Goal: Task Accomplishment & Management: Use online tool/utility

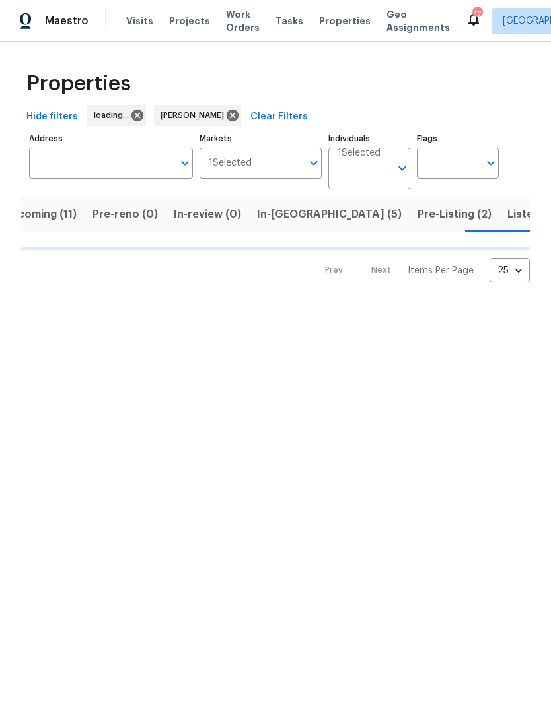
scroll to position [0, 26]
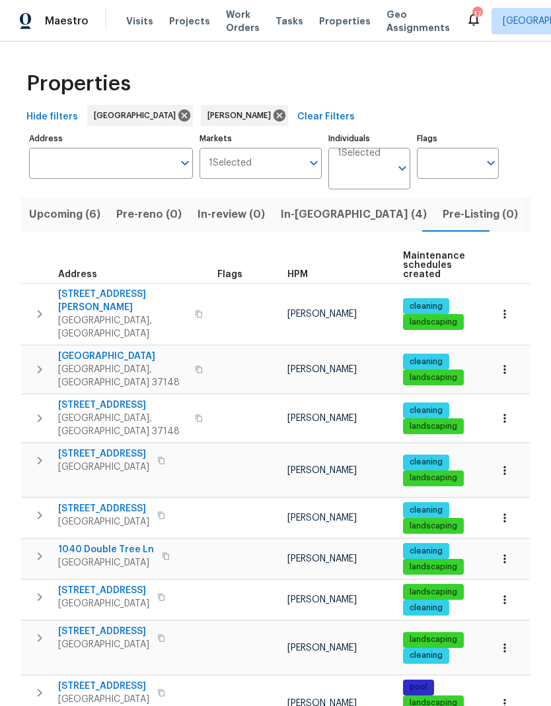
click at [300, 222] on span "In-reno (4)" at bounding box center [354, 214] width 146 height 18
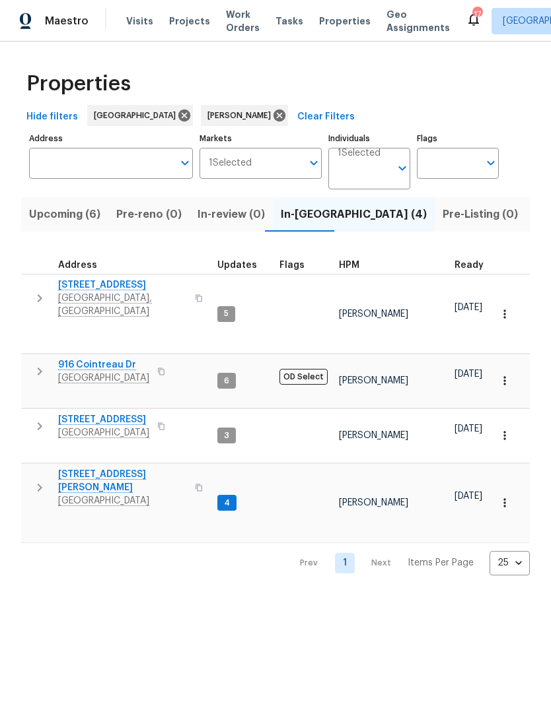
click at [30, 294] on button "button" at bounding box center [39, 299] width 26 height 40
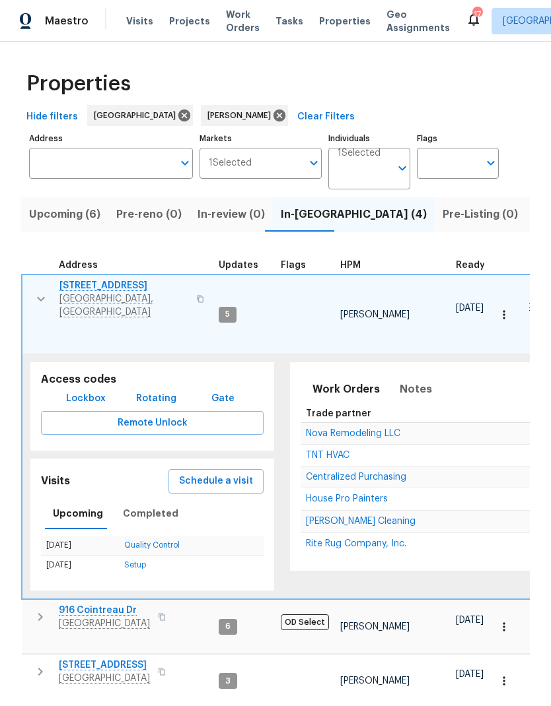
click at [319, 495] on span "House Pro Painters" at bounding box center [347, 499] width 82 height 9
click at [40, 298] on icon "button" at bounding box center [41, 299] width 16 height 16
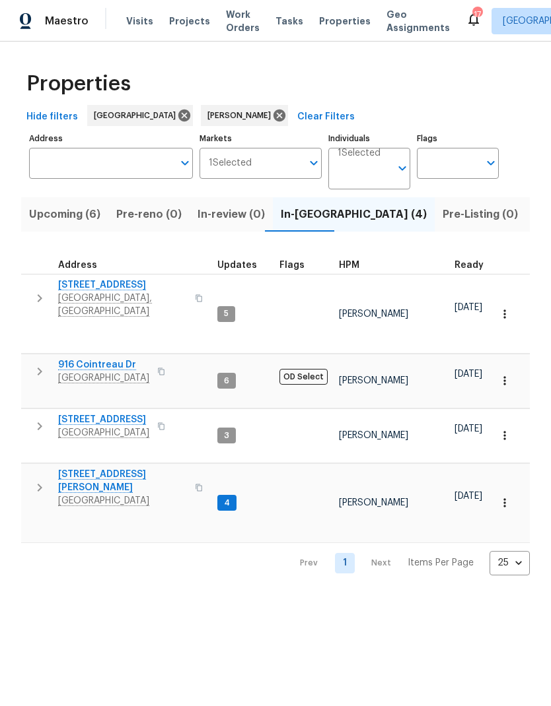
click at [36, 291] on icon "button" at bounding box center [40, 299] width 16 height 16
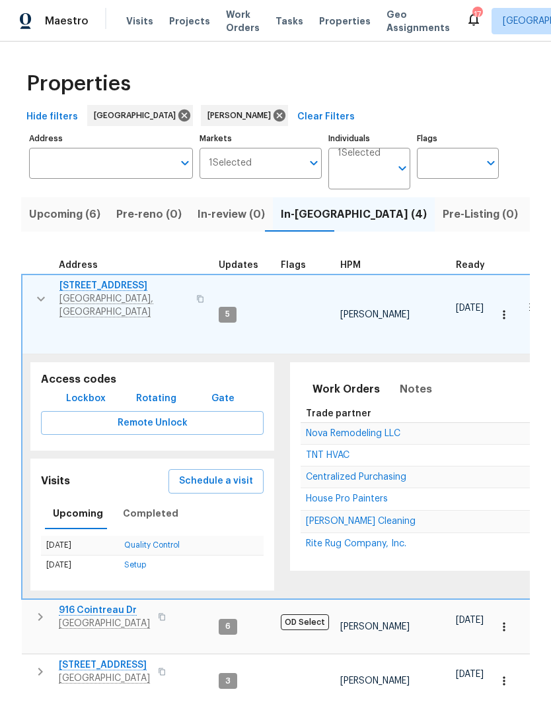
click at [203, 473] on span "Schedule a visit" at bounding box center [216, 481] width 74 height 17
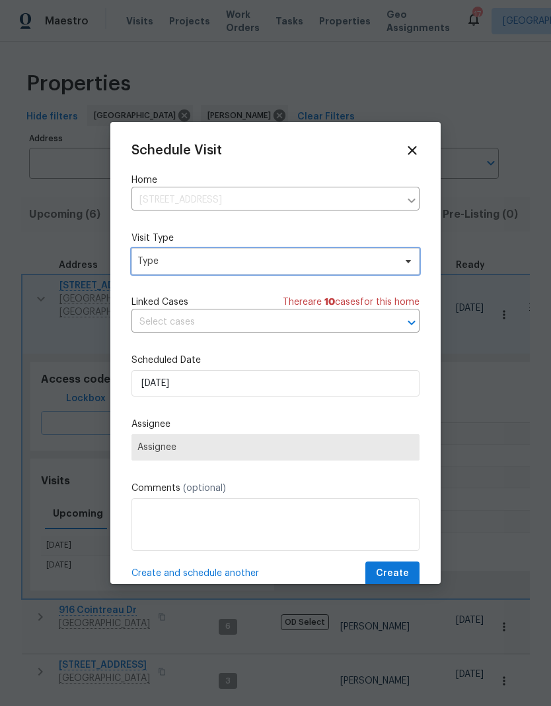
click at [169, 265] on span "Type" at bounding box center [265, 261] width 257 height 13
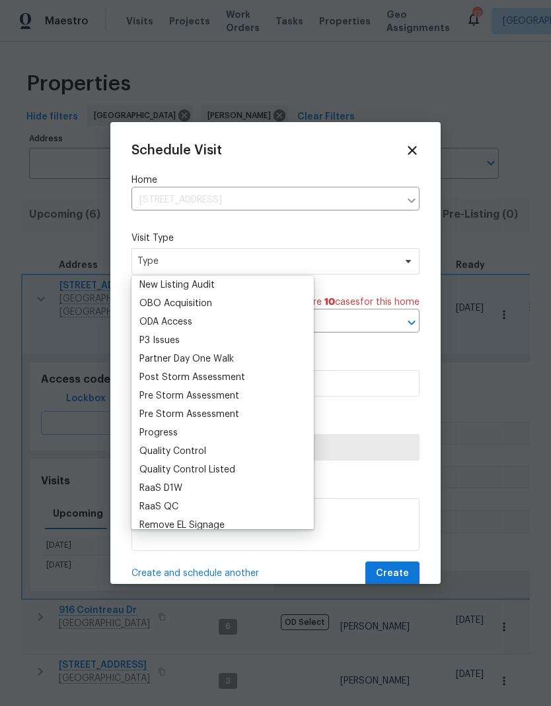
scroll to position [743, 0]
click at [156, 430] on div "Progress" at bounding box center [158, 432] width 38 height 13
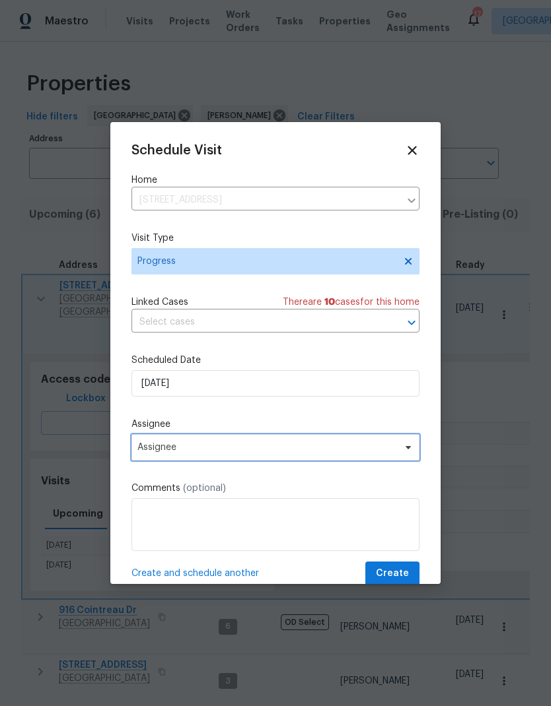
click at [156, 453] on span "Assignee" at bounding box center [266, 447] width 259 height 11
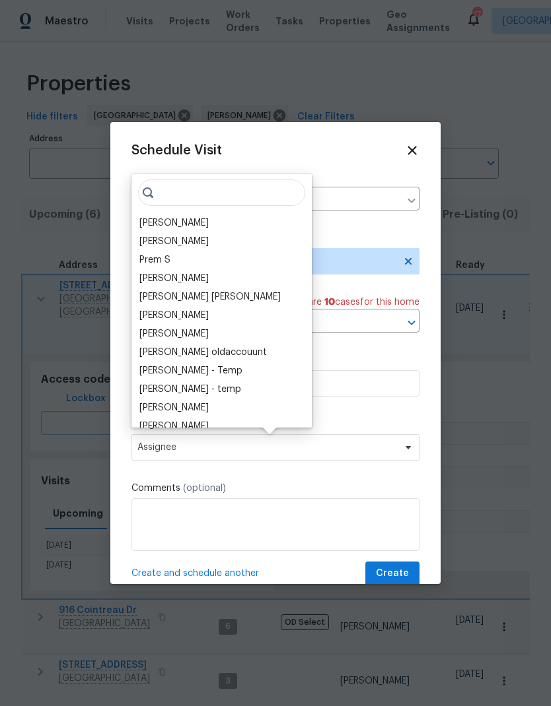
click at [151, 222] on div "[PERSON_NAME]" at bounding box center [173, 223] width 69 height 13
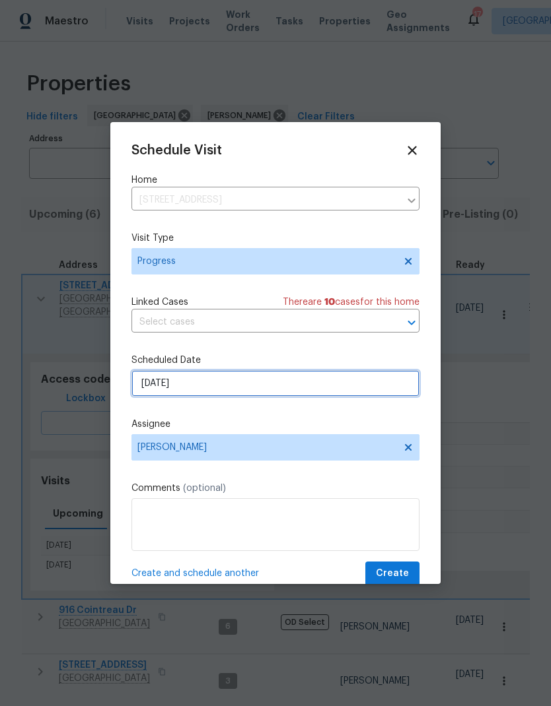
click at [150, 382] on input "10/1/2025" at bounding box center [275, 383] width 288 height 26
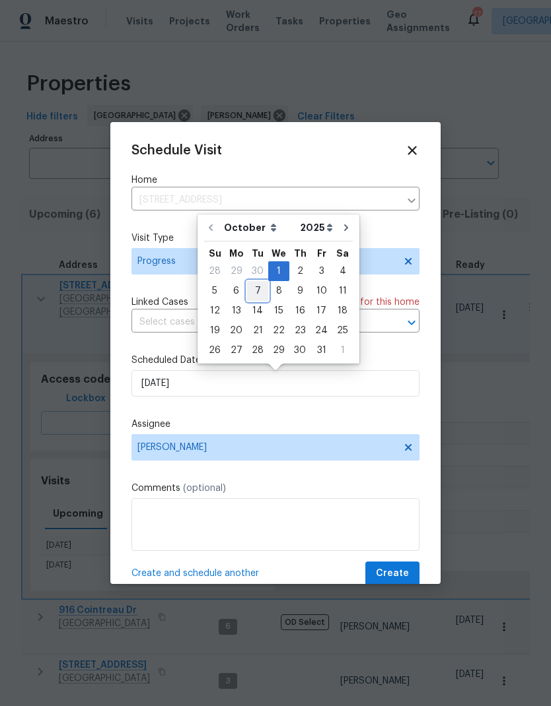
click at [256, 292] on div "7" at bounding box center [257, 291] width 21 height 18
type input "10/7/2025"
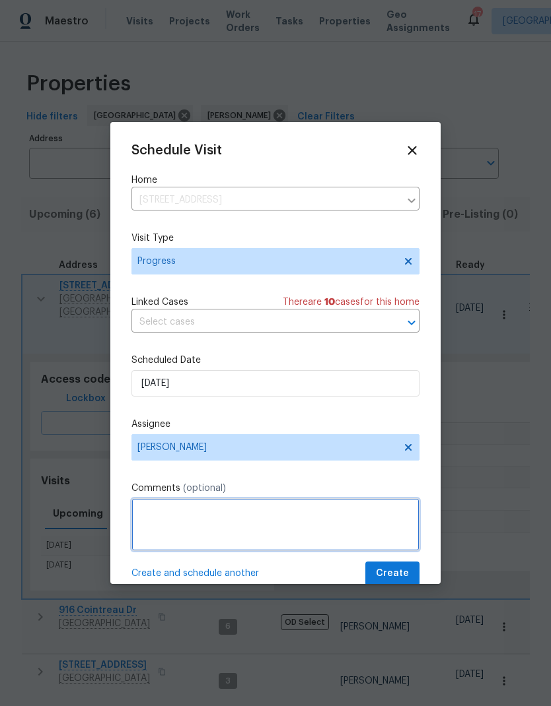
click at [167, 530] on textarea at bounding box center [275, 524] width 288 height 53
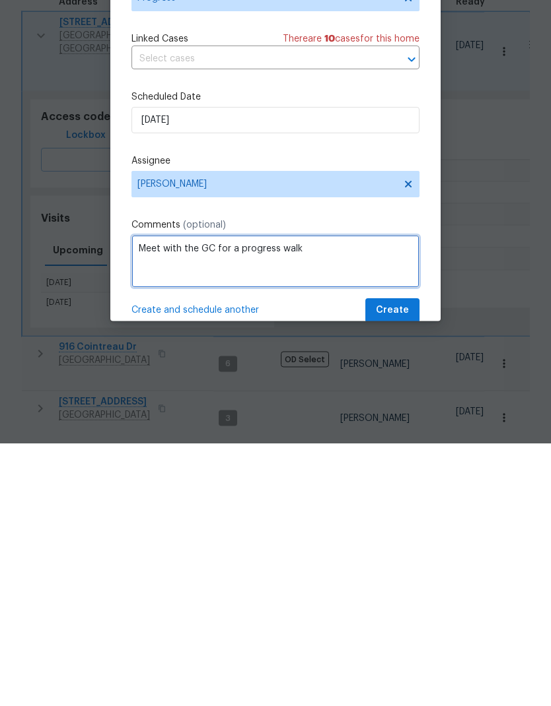
type textarea "Meet with the GC for a progress walk"
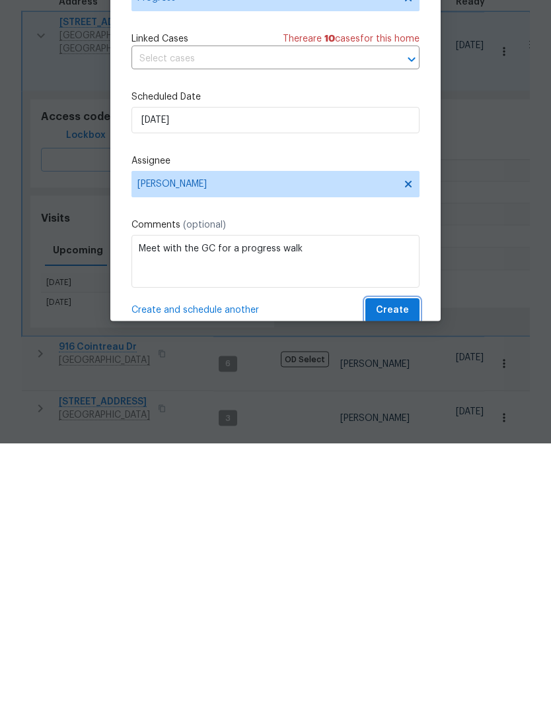
click at [388, 566] on span "Create" at bounding box center [392, 574] width 33 height 17
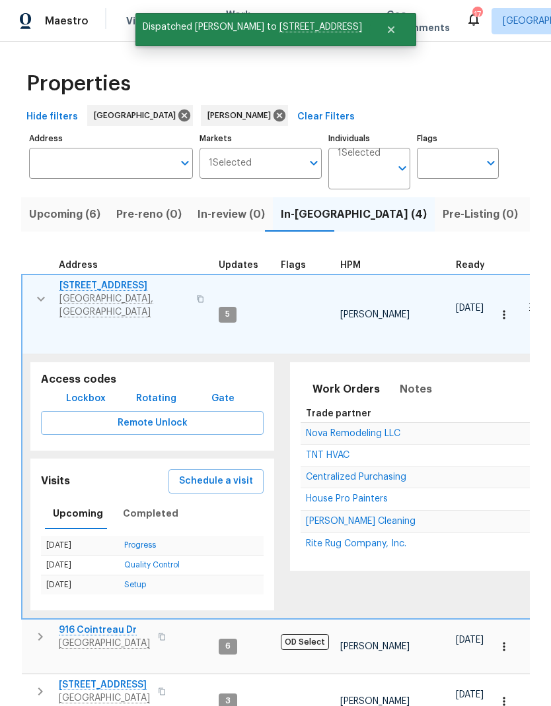
click at [33, 291] on icon "button" at bounding box center [41, 299] width 16 height 16
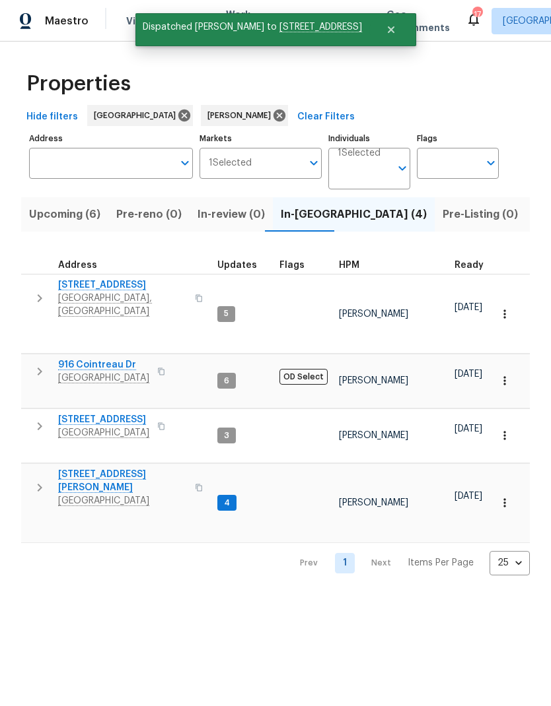
scroll to position [0, 0]
click at [34, 480] on icon "button" at bounding box center [40, 488] width 16 height 16
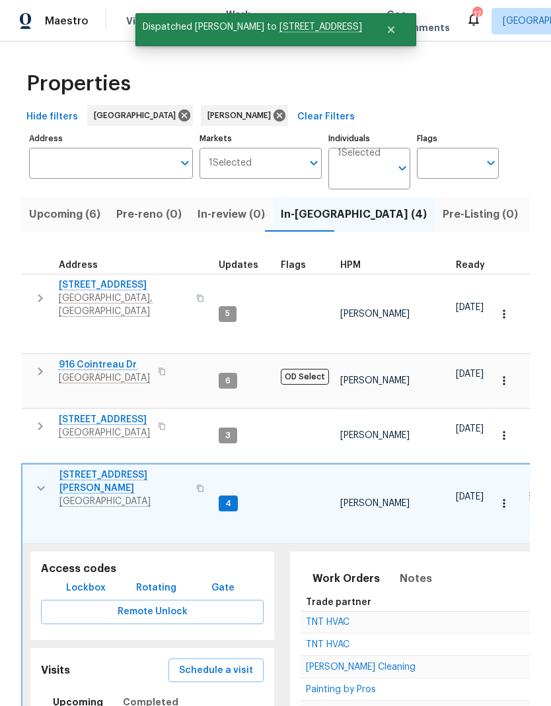
click at [311, 685] on span "Painting by Pros" at bounding box center [341, 689] width 70 height 9
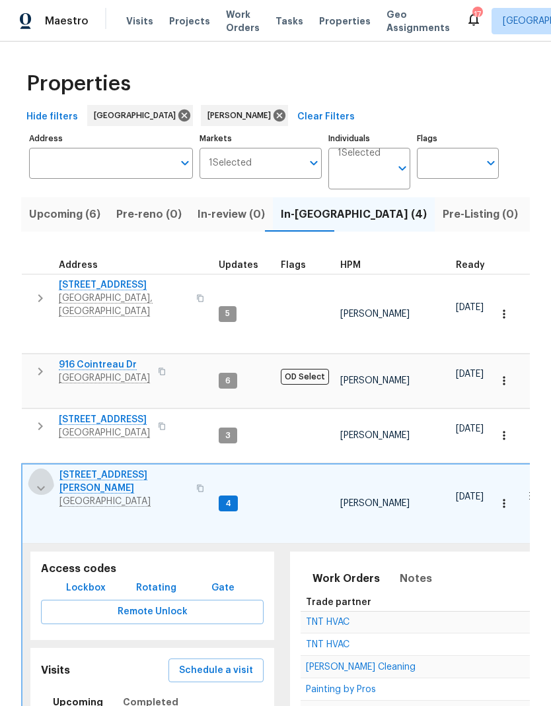
click at [36, 481] on icon "button" at bounding box center [41, 489] width 16 height 16
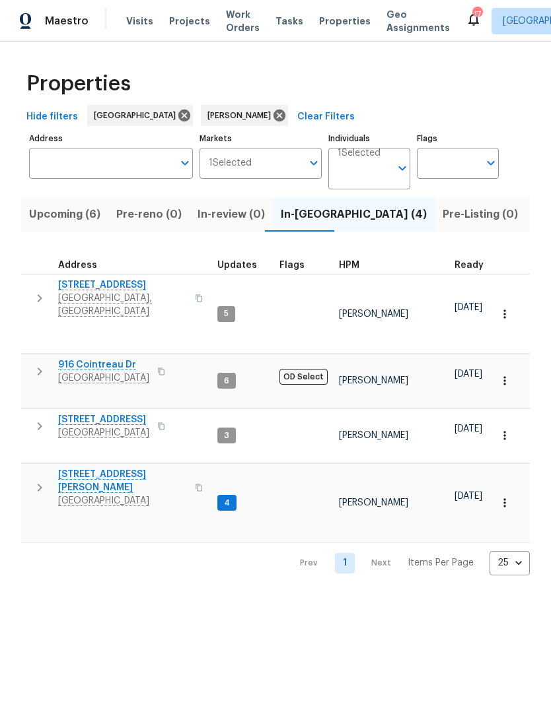
click at [36, 419] on icon "button" at bounding box center [40, 427] width 16 height 16
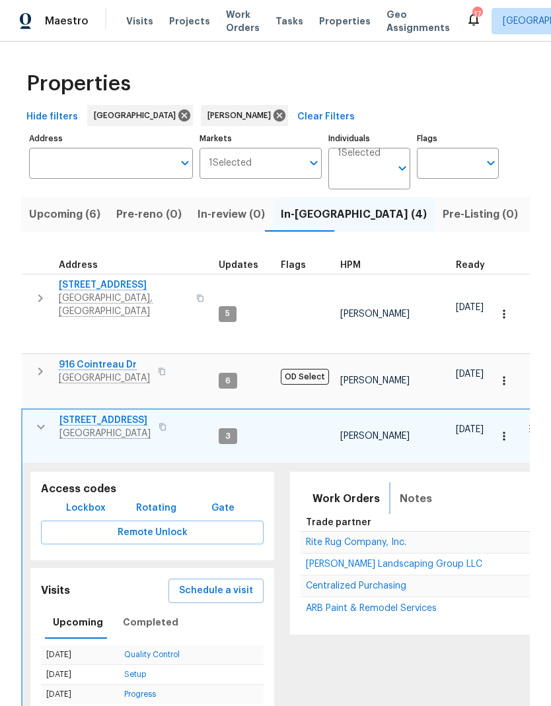
click at [399, 490] on span "Notes" at bounding box center [415, 499] width 32 height 18
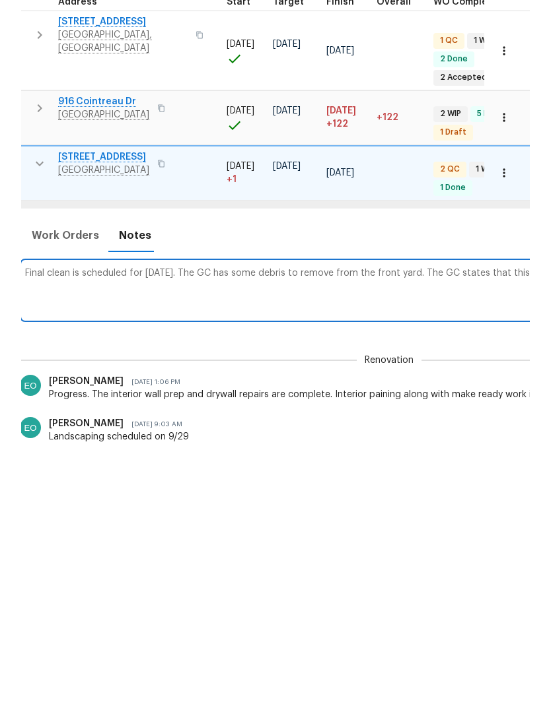
scroll to position [0, 545]
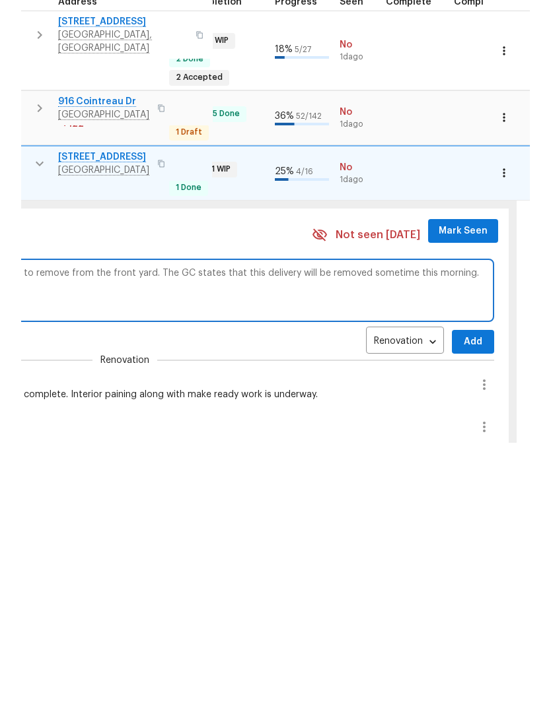
click at [251, 694] on div "Landscaping scheduled on 9/29 Flooring replacement scheduled on 9/30 Final clea…" at bounding box center [125, 714] width 681 height 40
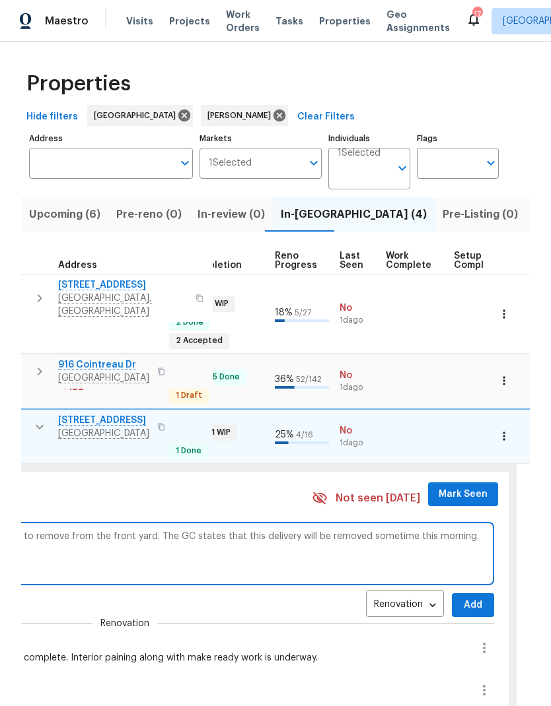
click at [271, 531] on textarea "Final clean is scheduled for today. The GC has some debris to remove from the f…" at bounding box center [125, 553] width 728 height 44
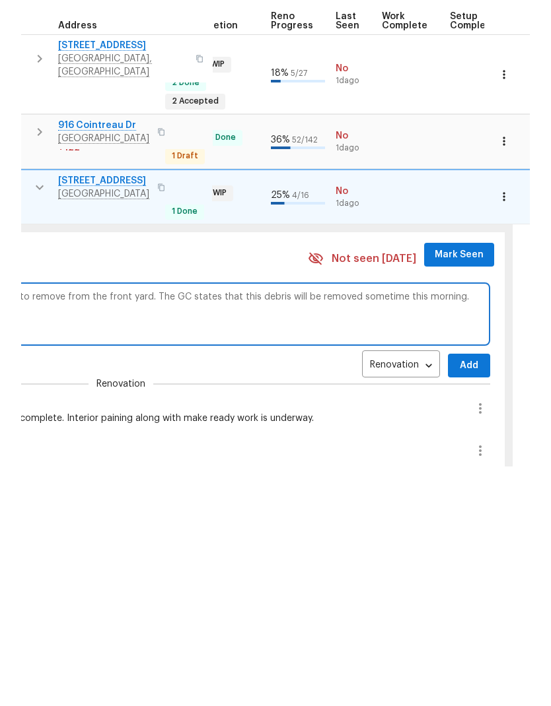
scroll to position [0, 546]
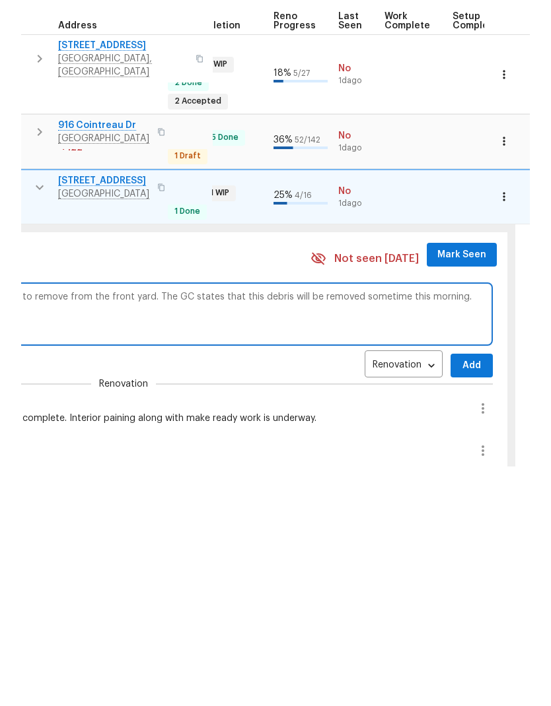
type textarea "Final clean is scheduled for today. The GC has some debris to remove from the f…"
click at [465, 598] on span "Add" at bounding box center [471, 606] width 21 height 17
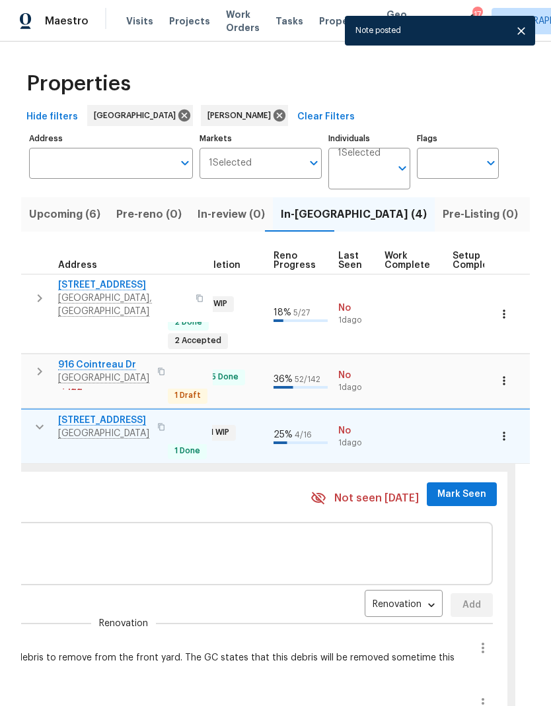
click at [456, 487] on span "Mark Seen" at bounding box center [461, 495] width 49 height 17
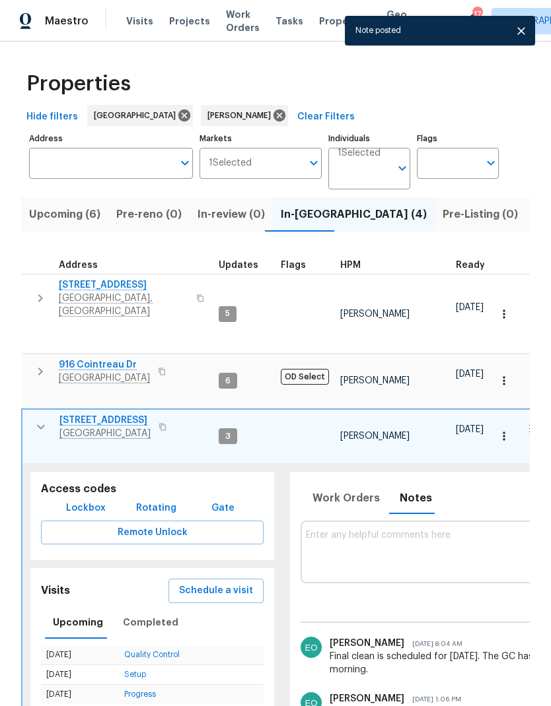
scroll to position [0, -1]
click at [46, 419] on icon "button" at bounding box center [41, 427] width 16 height 16
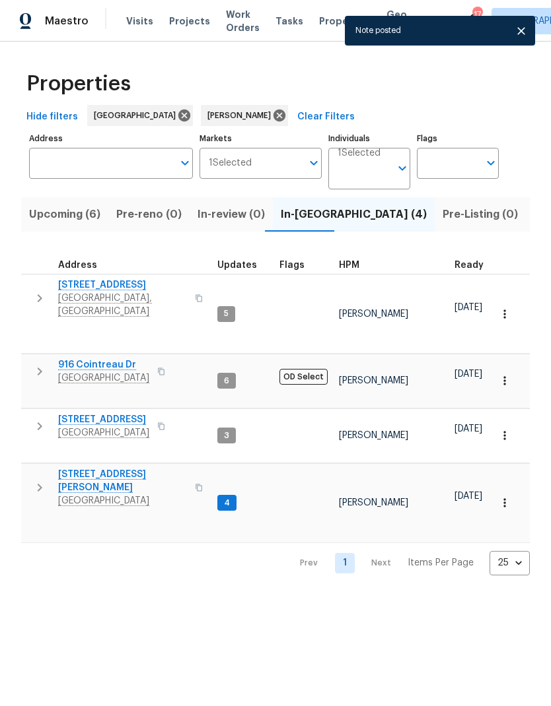
scroll to position [0, 0]
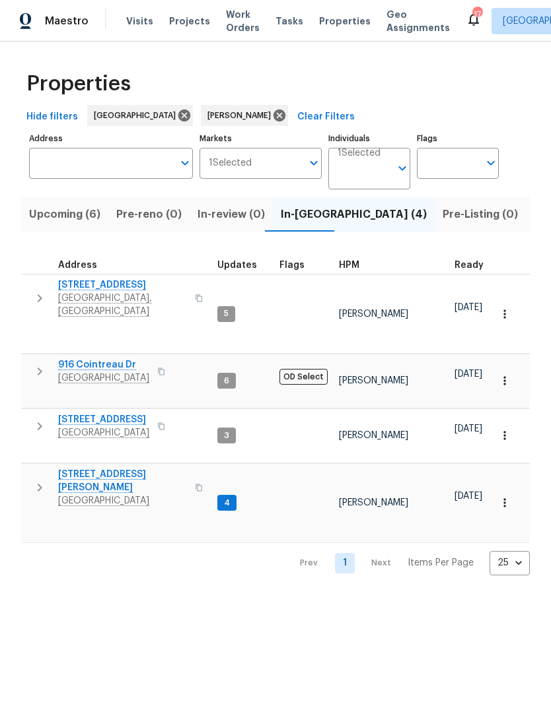
click at [28, 362] on button "button" at bounding box center [39, 372] width 26 height 26
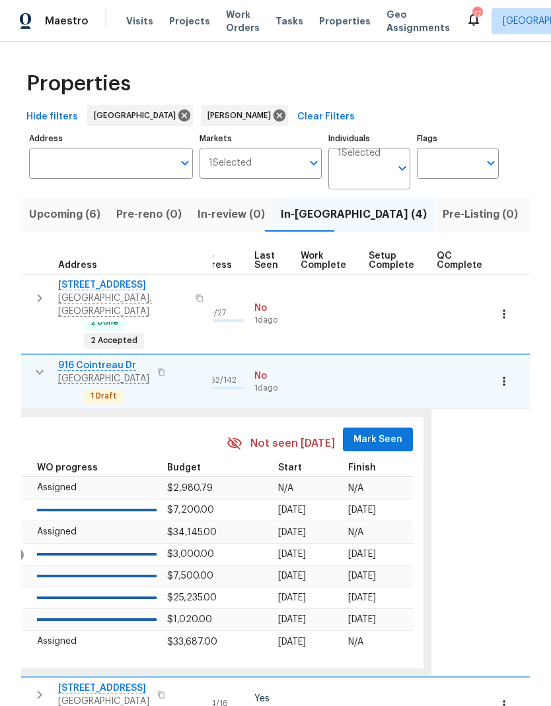
scroll to position [0, 629]
click at [375, 432] on span "Mark Seen" at bounding box center [379, 440] width 49 height 17
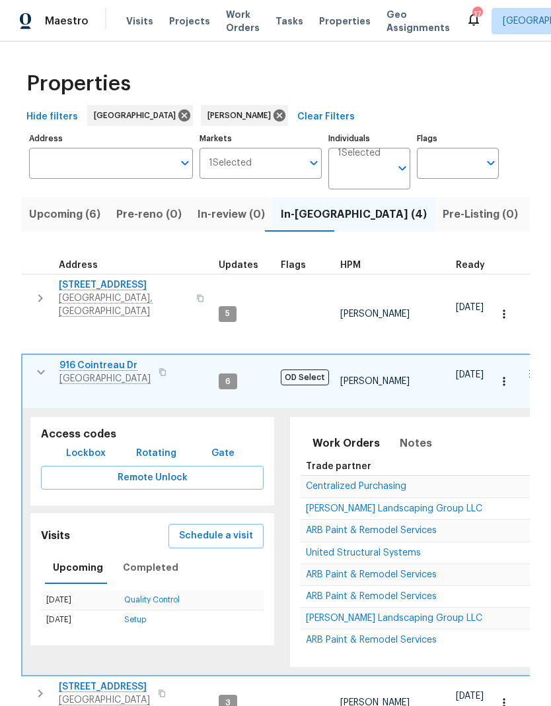
scroll to position [0, -1]
click at [43, 364] on icon "button" at bounding box center [41, 372] width 16 height 16
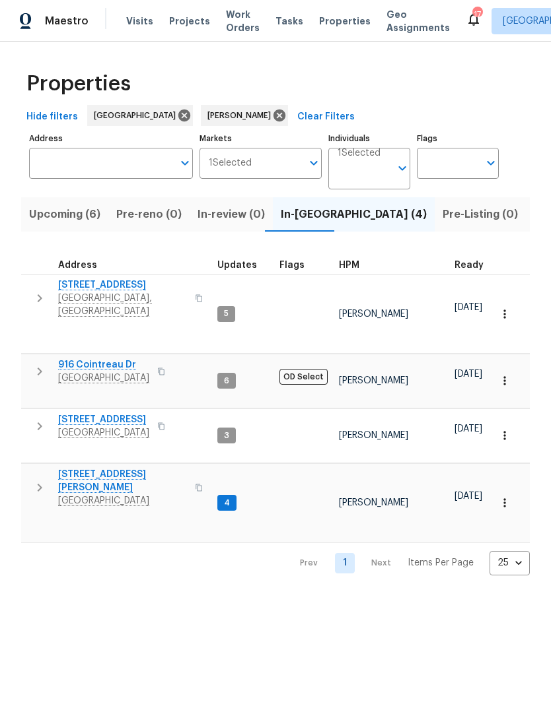
click at [38, 296] on icon "button" at bounding box center [40, 299] width 16 height 16
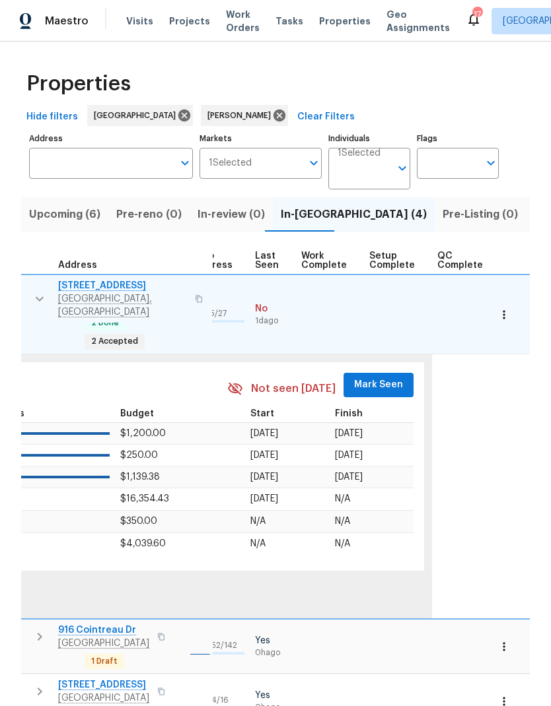
scroll to position [0, 629]
click at [367, 377] on span "Mark Seen" at bounding box center [379, 385] width 49 height 17
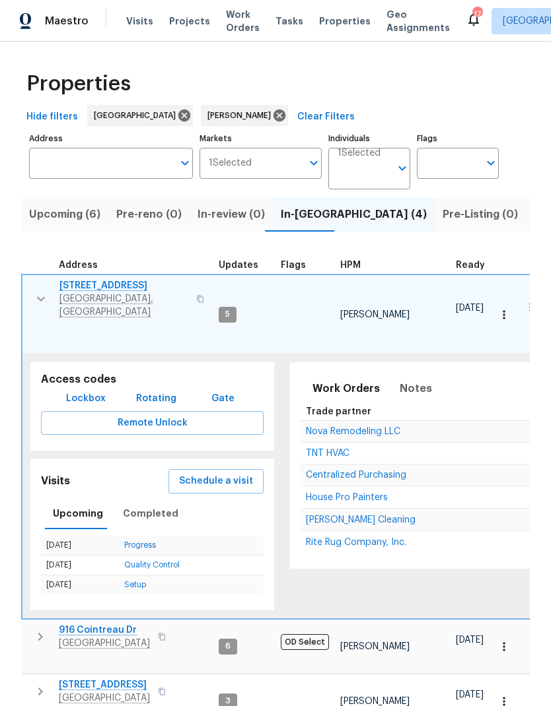
scroll to position [0, 0]
click at [34, 294] on icon "button" at bounding box center [41, 299] width 16 height 16
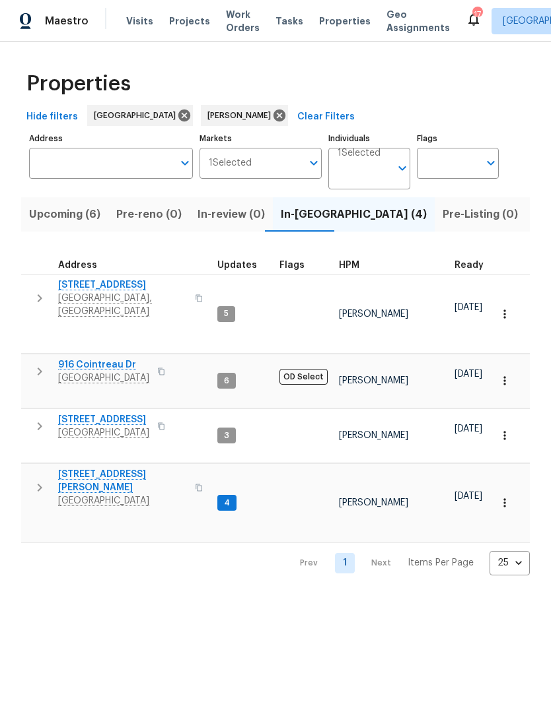
click at [48, 468] on button "button" at bounding box center [39, 488] width 26 height 40
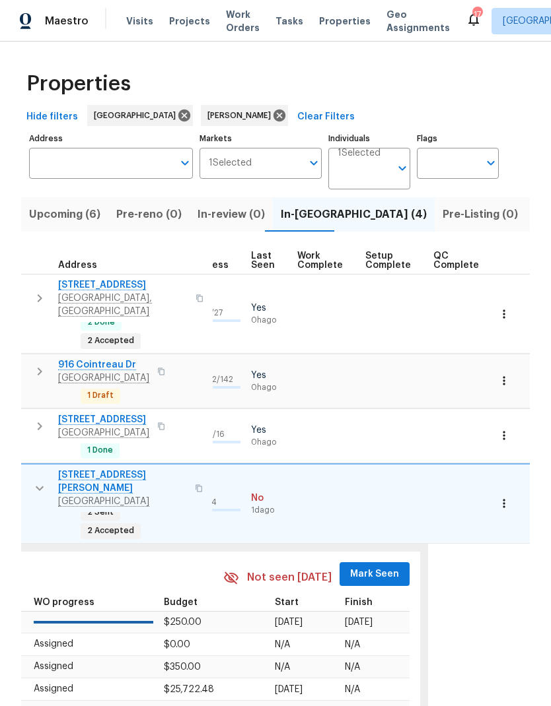
scroll to position [0, 629]
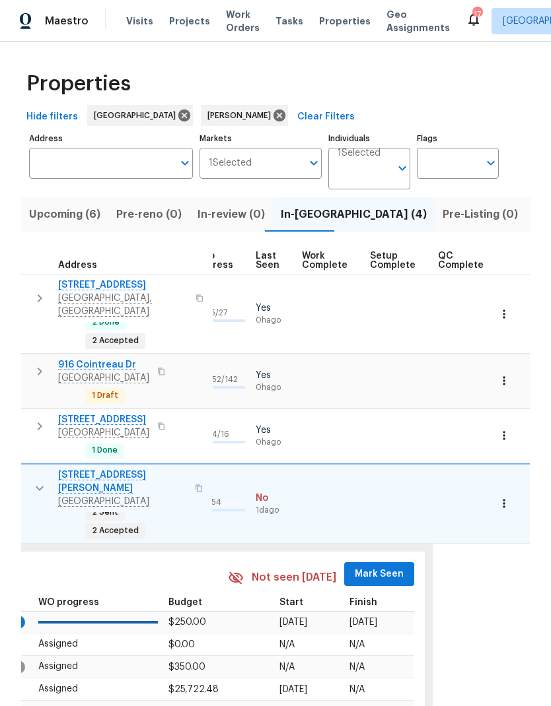
click at [382, 566] on span "Mark Seen" at bounding box center [379, 574] width 49 height 17
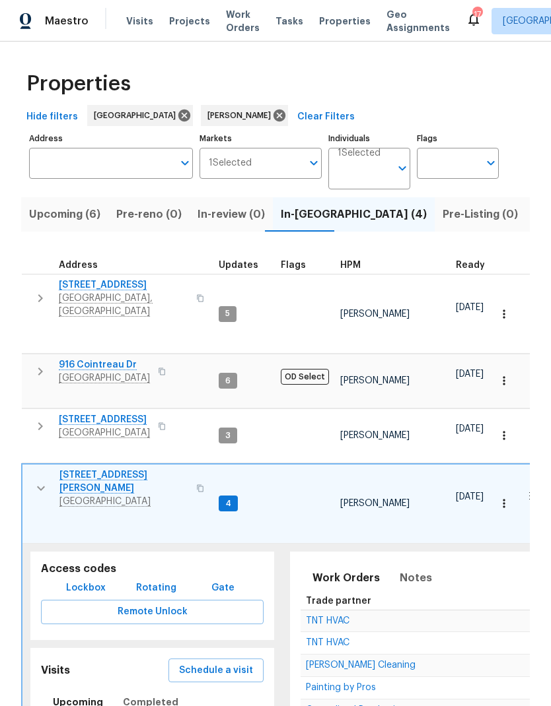
scroll to position [0, 0]
click at [32, 465] on td "1505 Talley Dr Lebanon, TN 37087" at bounding box center [117, 489] width 191 height 48
click at [40, 481] on icon "button" at bounding box center [41, 489] width 16 height 16
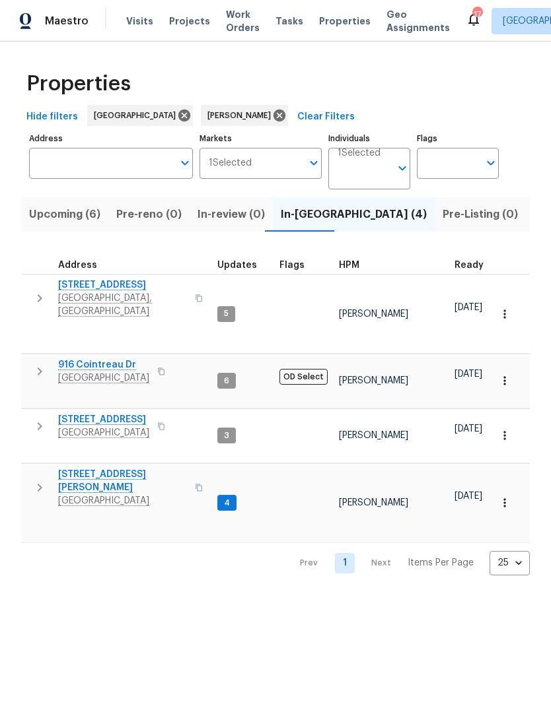
click at [46, 480] on icon "button" at bounding box center [40, 488] width 16 height 16
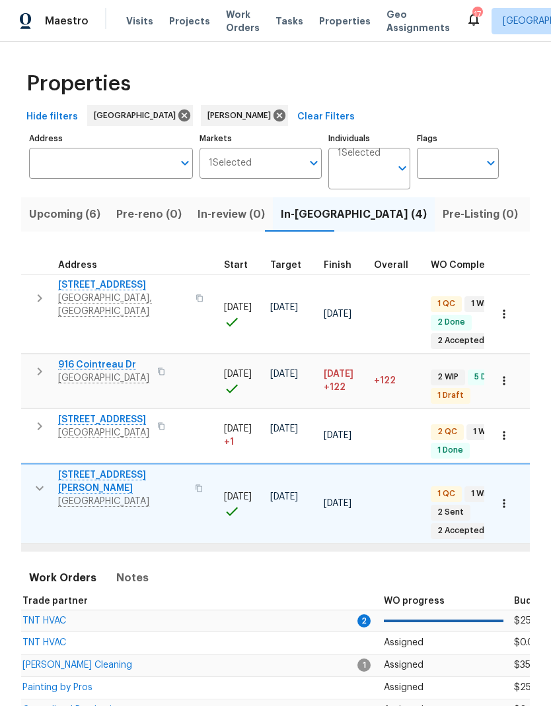
scroll to position [0, 281]
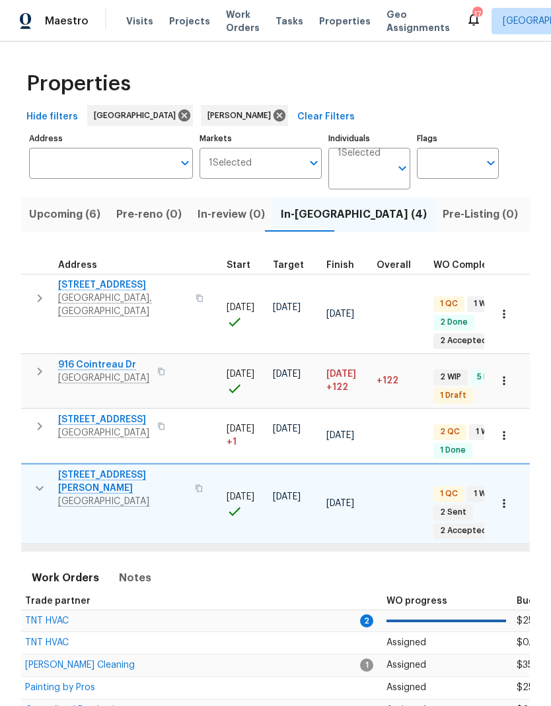
click at [51, 617] on span "TNT HVAC" at bounding box center [47, 621] width 44 height 9
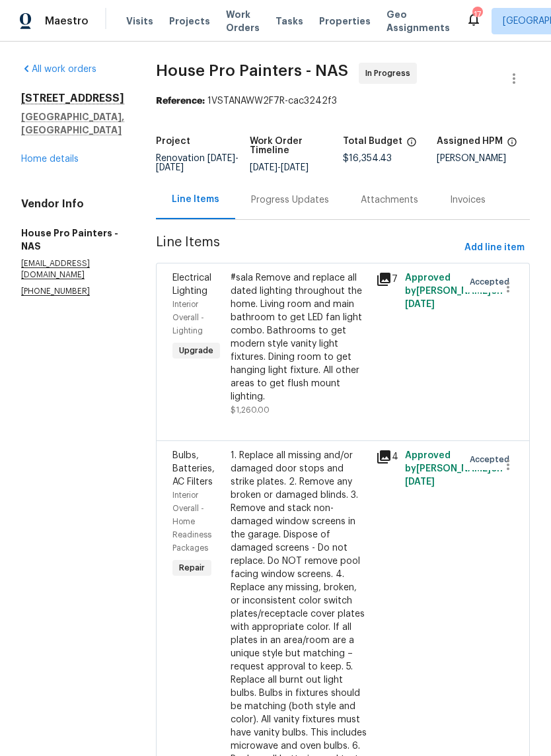
click at [304, 207] on div "Progress Updates" at bounding box center [290, 199] width 78 height 13
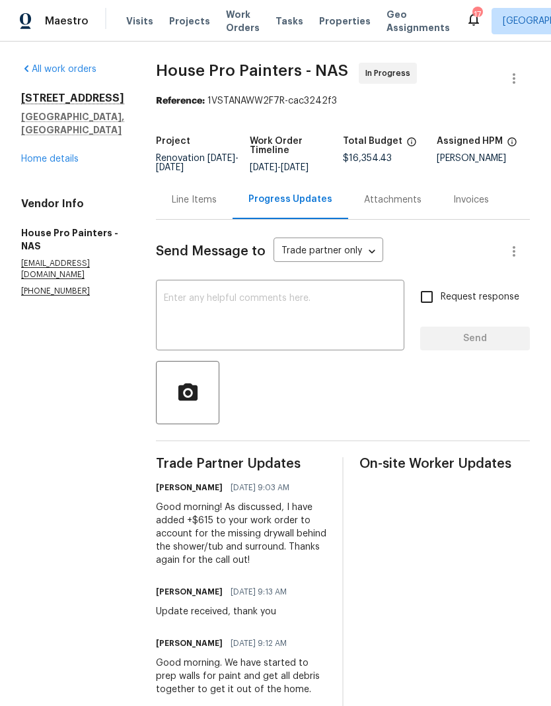
click at [55, 113] on div "All work orders 3483 Big Springs Rd Lebanon, TN 37090 Home details Vendor Info …" at bounding box center [72, 180] width 103 height 234
click at [45, 154] on link "Home details" at bounding box center [49, 158] width 57 height 9
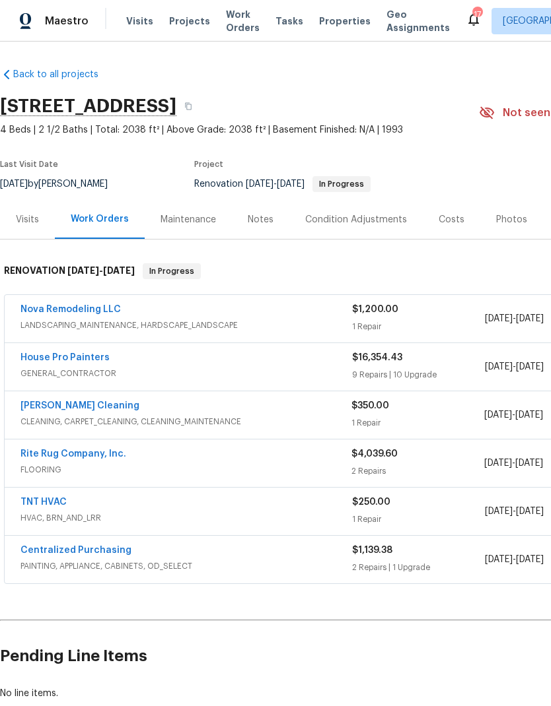
click at [252, 220] on div "Notes" at bounding box center [261, 219] width 26 height 13
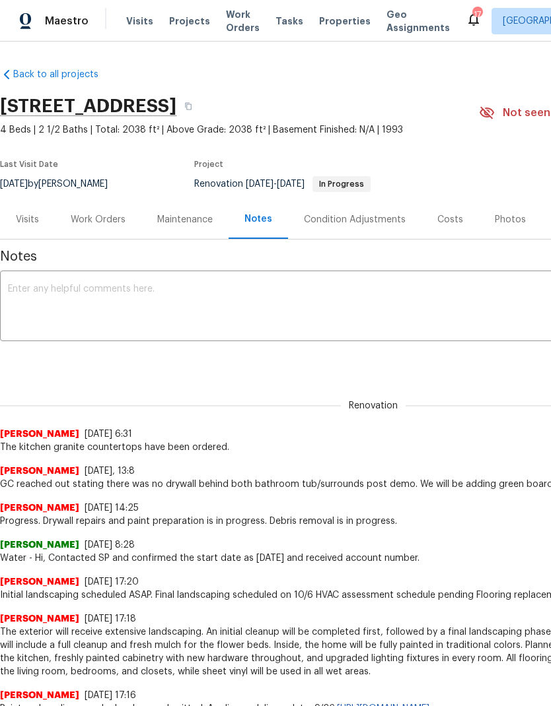
click at [78, 302] on textarea at bounding box center [373, 308] width 730 height 46
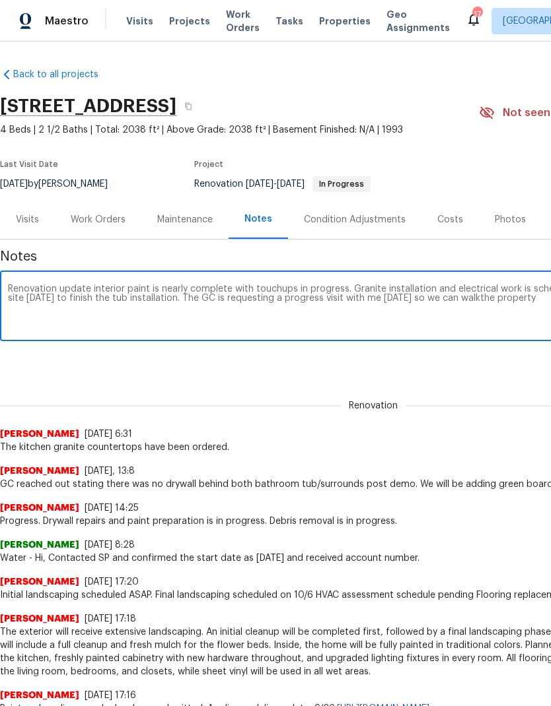
scroll to position [0, 195]
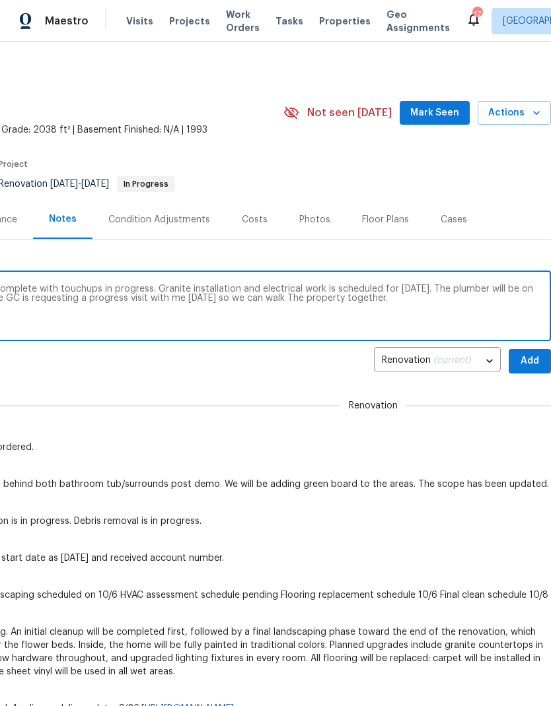
click at [254, 370] on div "Renovation (current) 7ec1de25-a4e8-458a-abb7-f96058db6f92 ​ Add" at bounding box center [178, 361] width 746 height 24
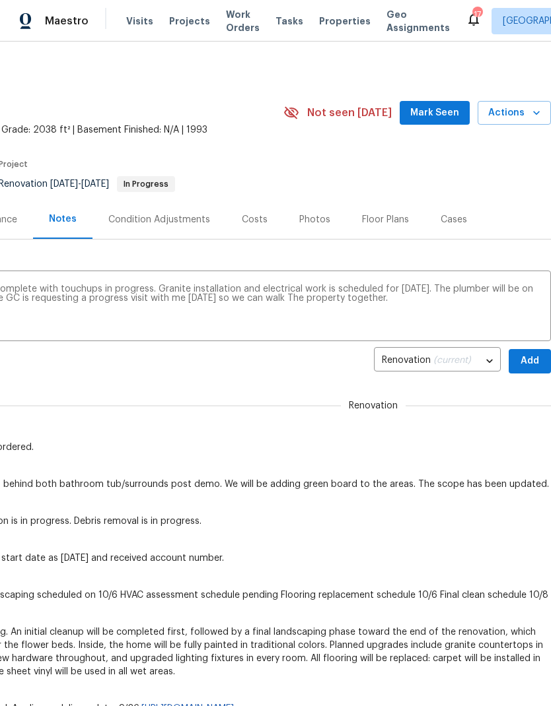
click at [422, 297] on textarea "Renovation update interior paint is nearly complete with touchups in progress. …" at bounding box center [177, 308] width 730 height 46
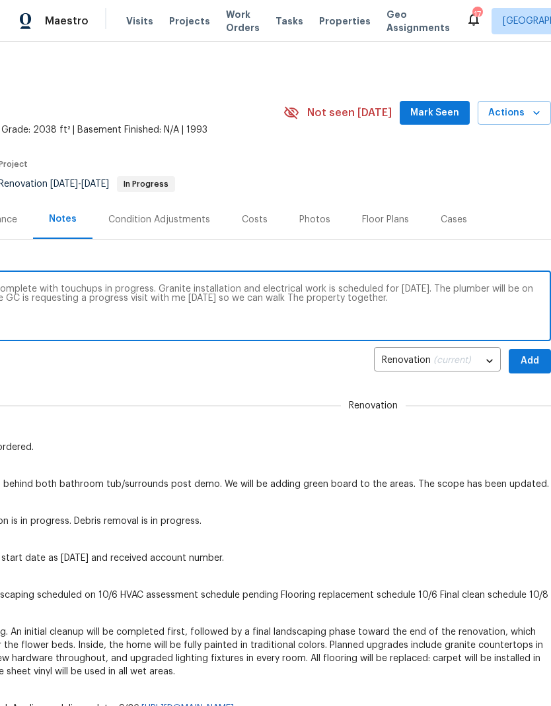
click at [420, 296] on textarea "Renovation update interior paint is nearly complete with touchups in progress. …" at bounding box center [177, 308] width 730 height 46
type textarea "Renovation update interior paint is nearly complete with touchups in progress. …"
click at [528, 363] on span "Add" at bounding box center [529, 361] width 21 height 17
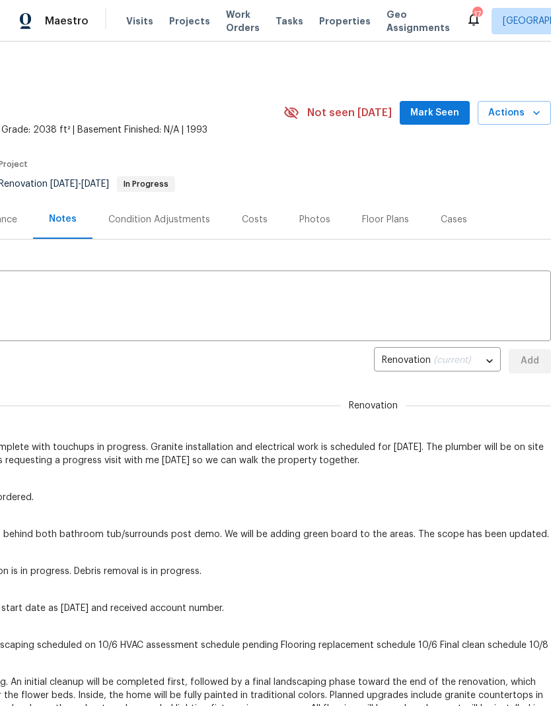
click at [428, 108] on span "Mark Seen" at bounding box center [434, 113] width 49 height 17
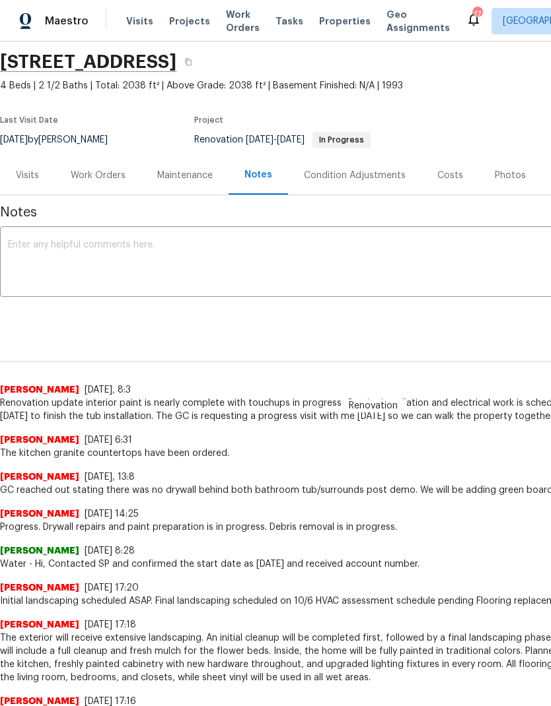
scroll to position [46, 0]
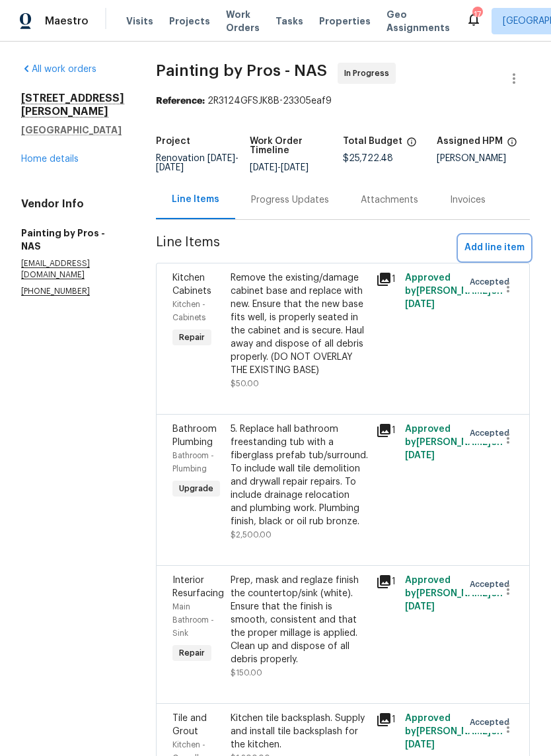
click at [479, 256] on span "Add line item" at bounding box center [494, 248] width 60 height 17
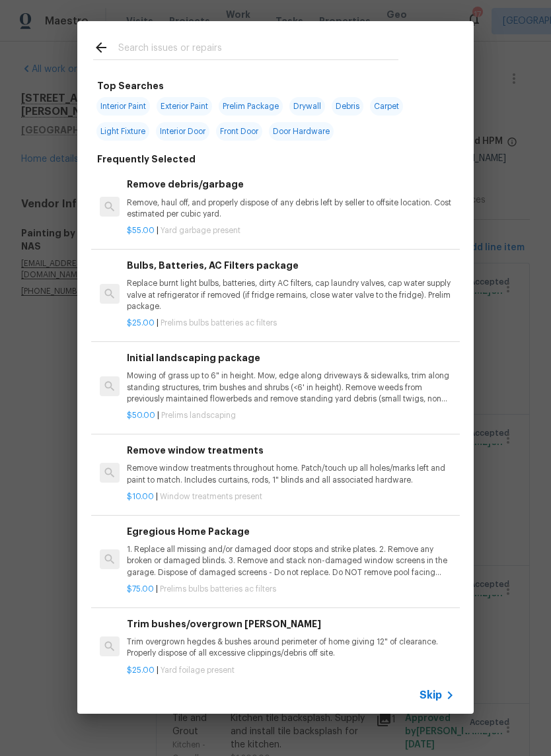
click at [159, 52] on input "text" at bounding box center [258, 50] width 280 height 20
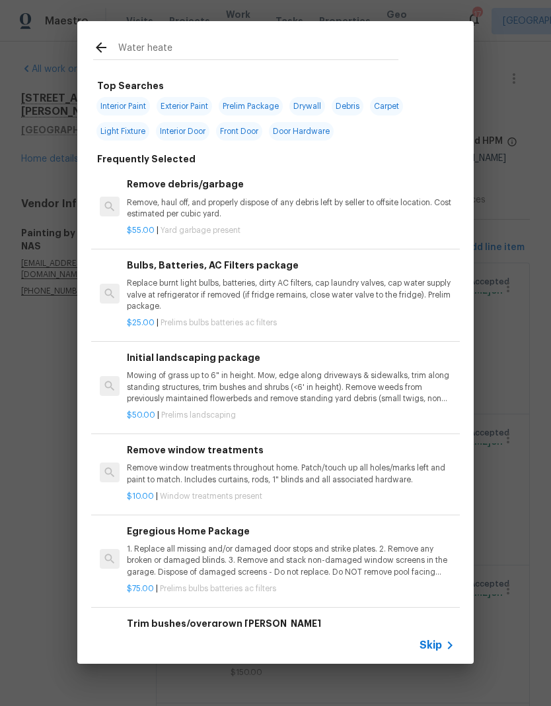
type input "Water heater"
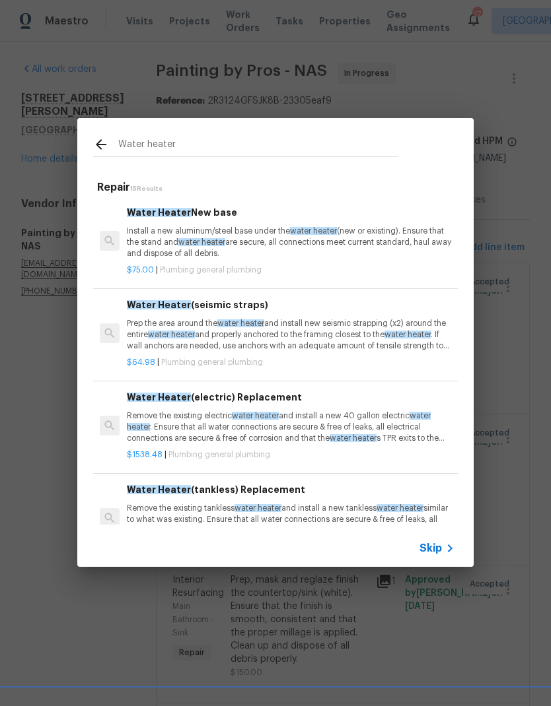
click at [157, 231] on p "Install a new aluminum/steel base under the water heater (new or existing). Ens…" at bounding box center [290, 243] width 327 height 34
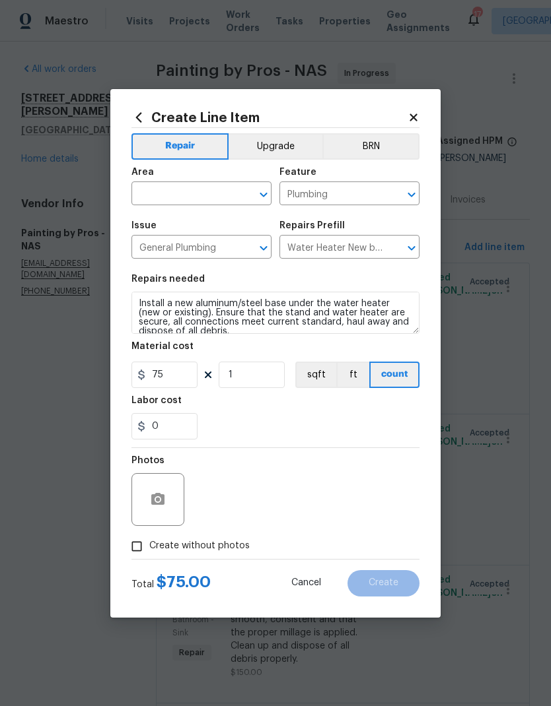
click at [164, 189] on input "text" at bounding box center [182, 195] width 103 height 20
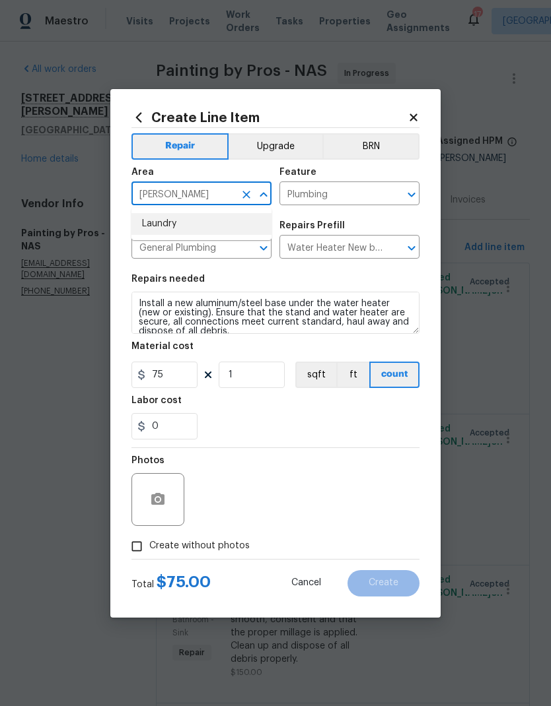
click at [154, 219] on li "Laundry" at bounding box center [201, 224] width 140 height 22
type input "Laundry"
click at [144, 300] on textarea "Install a new aluminum/steel base under the water heater (new or existing). Ens…" at bounding box center [275, 313] width 288 height 42
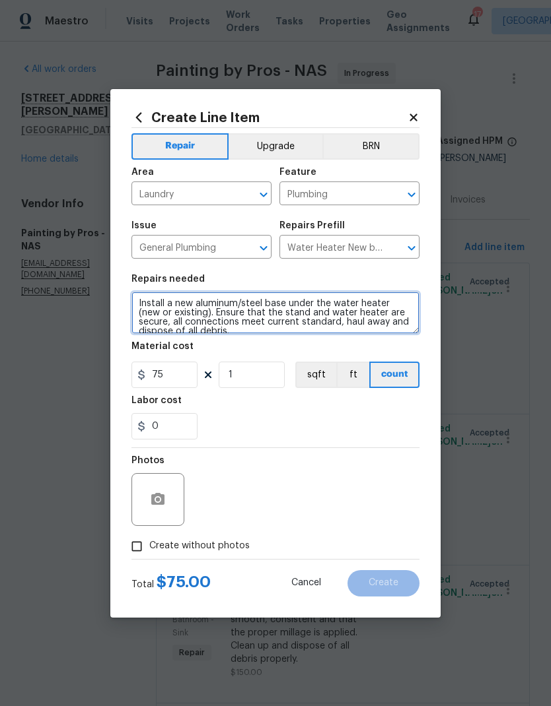
click at [144, 300] on textarea "Install a new aluminum/steel base under the water heater (new or existing). Ens…" at bounding box center [275, 313] width 288 height 42
click at [145, 302] on textarea "Install a new aluminum/steel base under the water heater (new or existing). Ens…" at bounding box center [275, 313] width 288 height 42
click at [153, 300] on textarea "Install a new aluminum/steel base under the water heater (new or existing). Ens…" at bounding box center [275, 313] width 288 height 42
click at [152, 300] on textarea "Install a new aluminum/steel base under the water heater (new or existing). Ens…" at bounding box center [275, 313] width 288 height 42
type textarea "Properly disconnect and remove the water heater for flooring installation. Reco…"
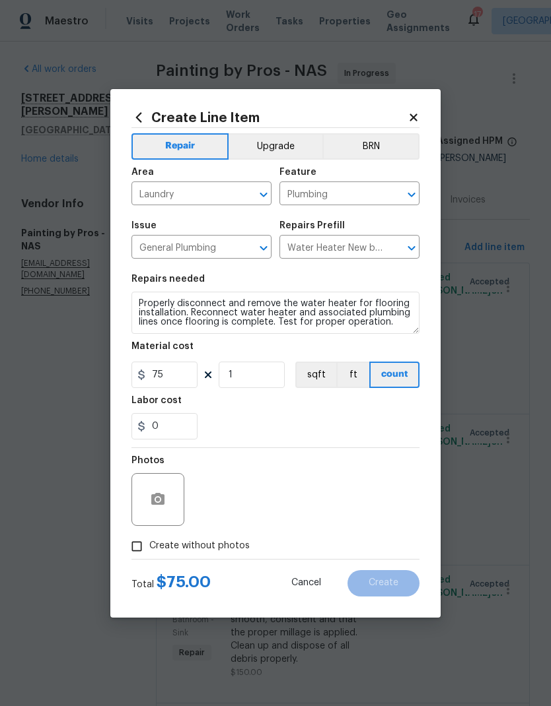
click at [253, 431] on div "0" at bounding box center [275, 426] width 288 height 26
click at [183, 377] on input "75" at bounding box center [164, 375] width 66 height 26
type input "125"
click at [306, 415] on div "0" at bounding box center [275, 426] width 288 height 26
click at [164, 512] on button "button" at bounding box center [158, 500] width 32 height 32
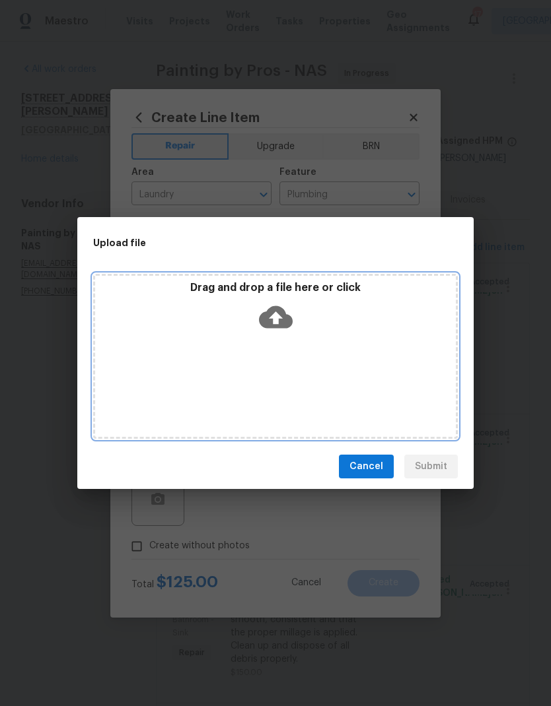
click at [277, 316] on icon at bounding box center [276, 317] width 34 height 34
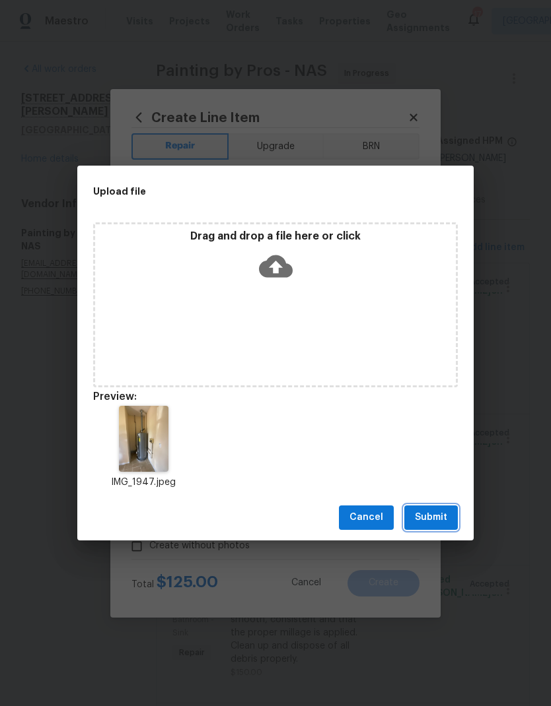
click at [427, 518] on span "Submit" at bounding box center [431, 518] width 32 height 17
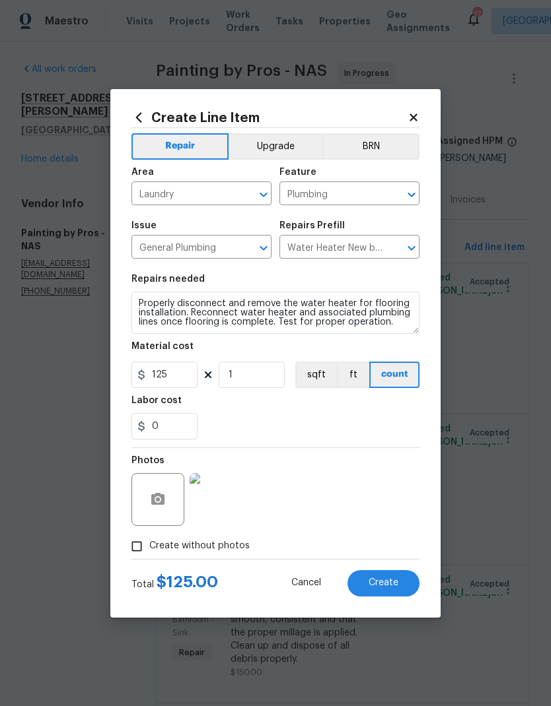
click at [371, 578] on button "Create" at bounding box center [383, 583] width 72 height 26
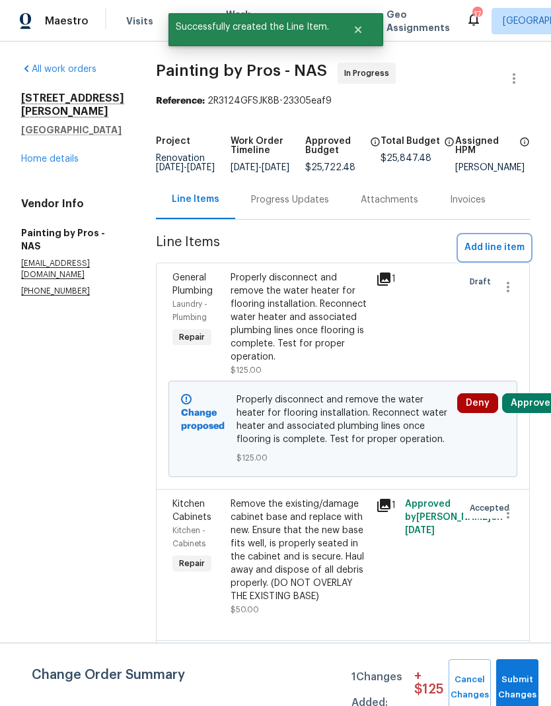
click at [474, 254] on span "Add line item" at bounding box center [494, 248] width 60 height 17
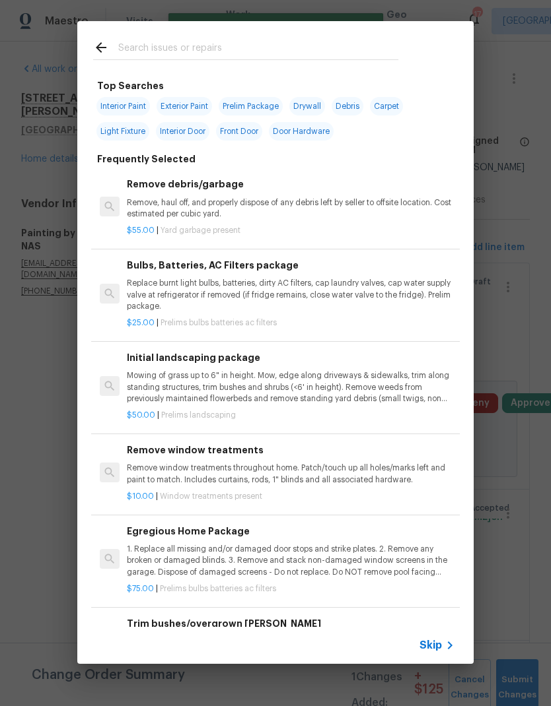
click at [102, 46] on icon at bounding box center [101, 48] width 16 height 16
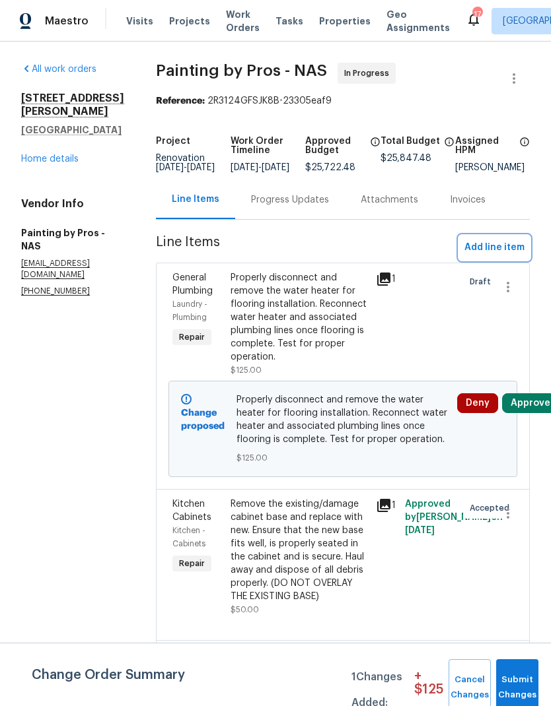
click at [473, 256] on span "Add line item" at bounding box center [494, 248] width 60 height 17
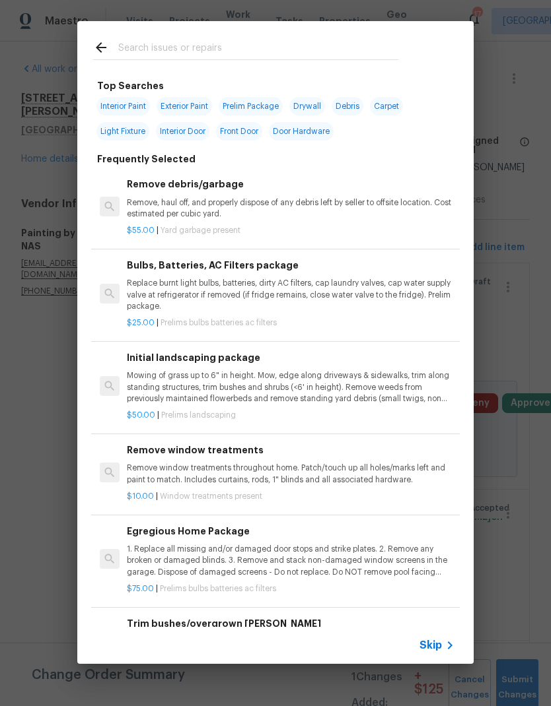
click at [151, 43] on input "text" at bounding box center [258, 50] width 280 height 20
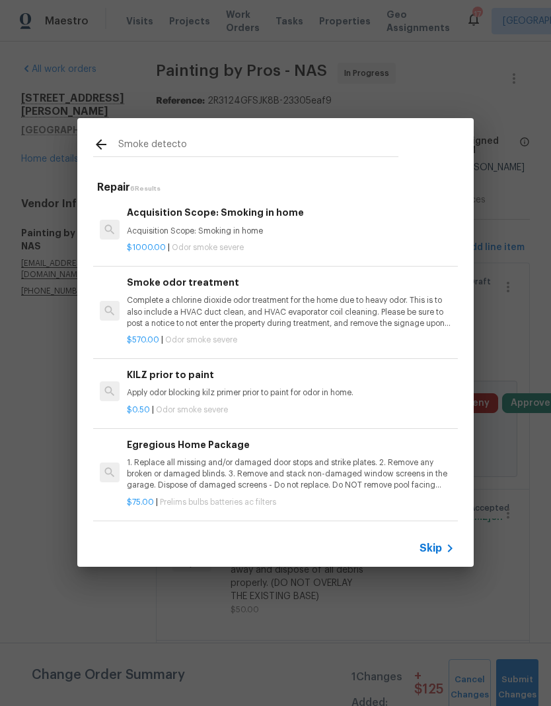
type input "Smoke detector"
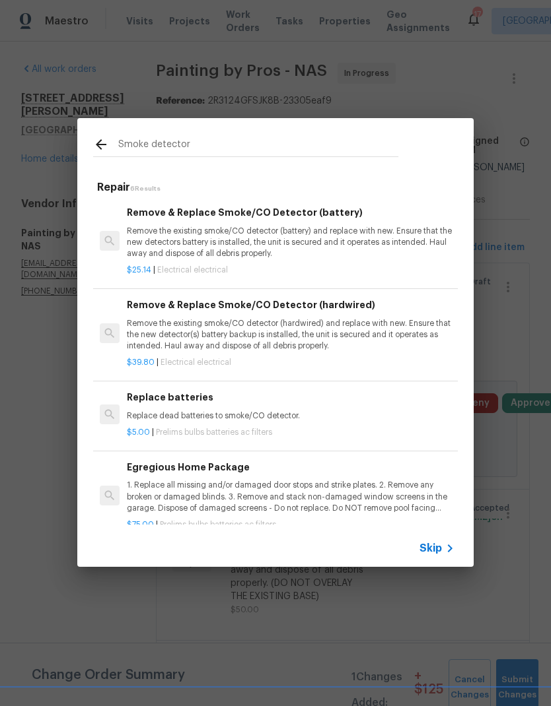
click at [160, 230] on p "Remove the existing smoke/CO detector (battery) and replace with new. Ensure th…" at bounding box center [290, 243] width 327 height 34
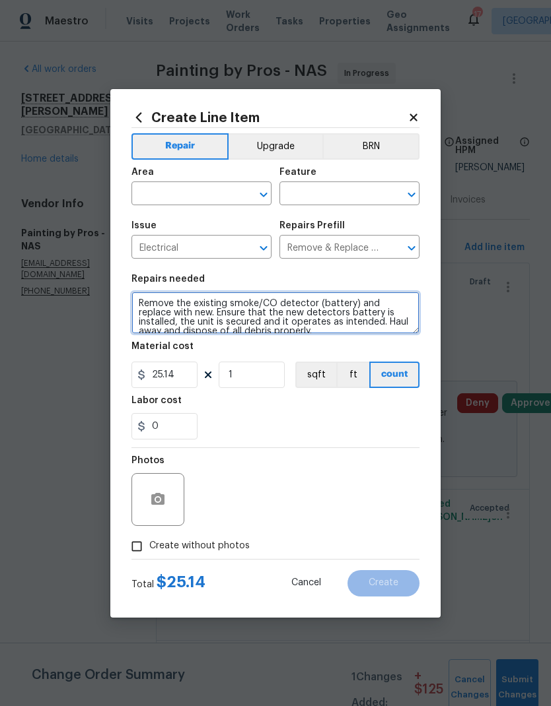
click at [279, 333] on textarea "Remove the existing smoke/CO detector (battery) and replace with new. Ensure th…" at bounding box center [275, 313] width 288 height 42
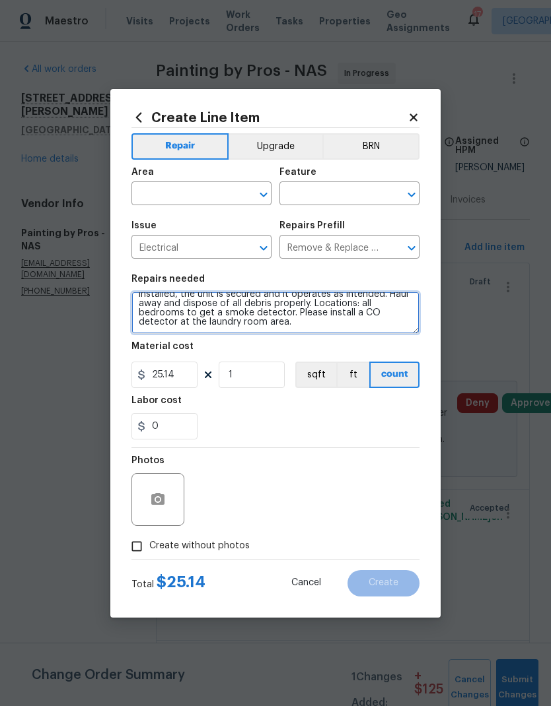
scroll to position [28, 0]
click at [235, 417] on div "0" at bounding box center [275, 426] width 288 height 26
click at [201, 313] on textarea "Remove the existing smoke/CO detector (battery) and replace with new. Ensure th…" at bounding box center [275, 313] width 288 height 42
click at [203, 308] on textarea "Remove the existing smoke/CO detector (battery) and replace with new. Ensure th…" at bounding box center [275, 313] width 288 height 42
click at [213, 315] on textarea "Remove the existing smoke/CO detector (battery) and replace with new. Ensure th…" at bounding box center [275, 313] width 288 height 42
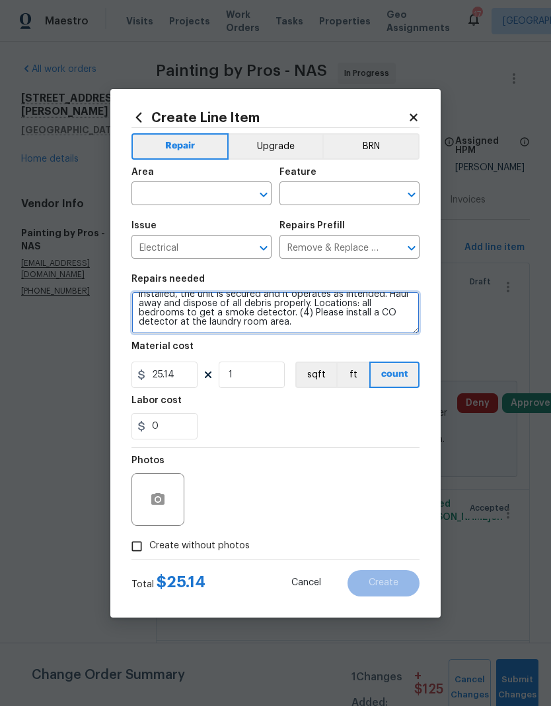
click at [308, 314] on textarea "Remove the existing smoke/CO detector (battery) and replace with new. Ensure th…" at bounding box center [275, 313] width 288 height 42
type textarea "Remove the existing smoke/CO detector (battery) and replace with new. Ensure th…"
click at [245, 411] on div "Labor cost" at bounding box center [275, 404] width 288 height 17
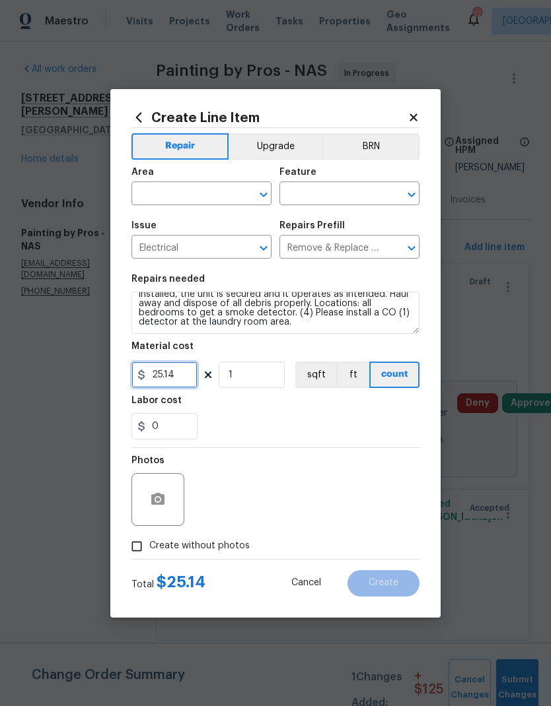
click at [189, 378] on input "25.14" at bounding box center [164, 375] width 66 height 26
click at [254, 378] on input "1" at bounding box center [252, 375] width 66 height 26
type input "5"
click at [254, 416] on div "0" at bounding box center [275, 426] width 288 height 26
click at [174, 194] on input "text" at bounding box center [182, 195] width 103 height 20
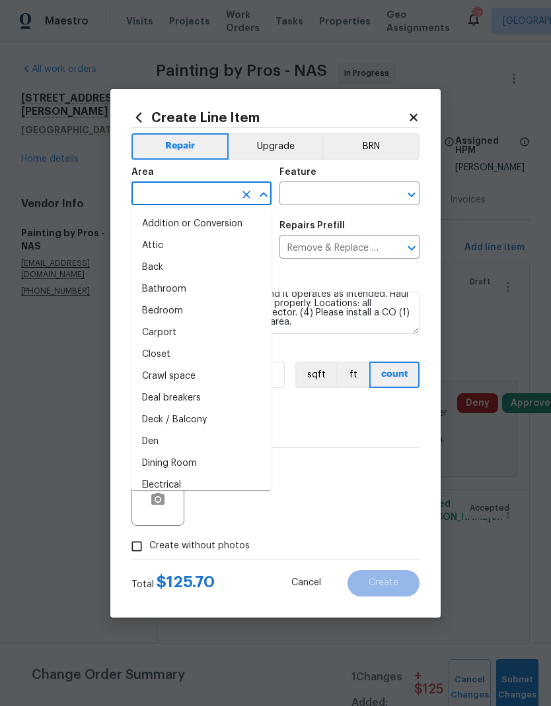
type input "u"
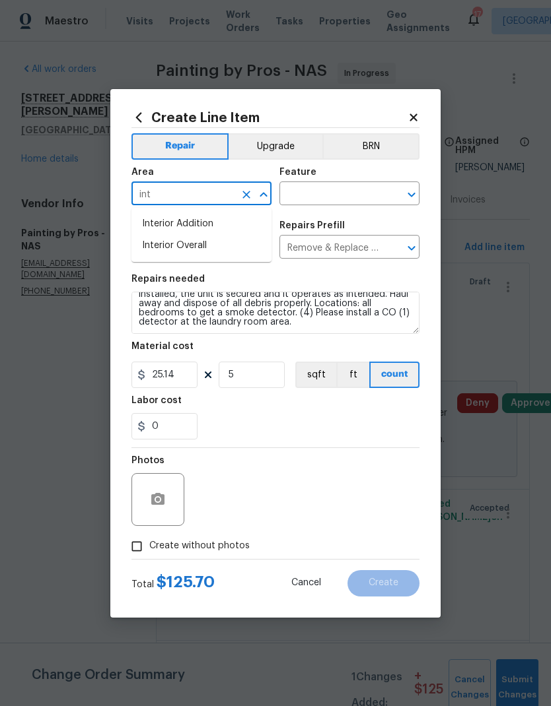
click at [158, 250] on li "Interior Overall" at bounding box center [201, 246] width 140 height 22
type input "Interior Overall"
click at [317, 191] on input "text" at bounding box center [330, 195] width 103 height 20
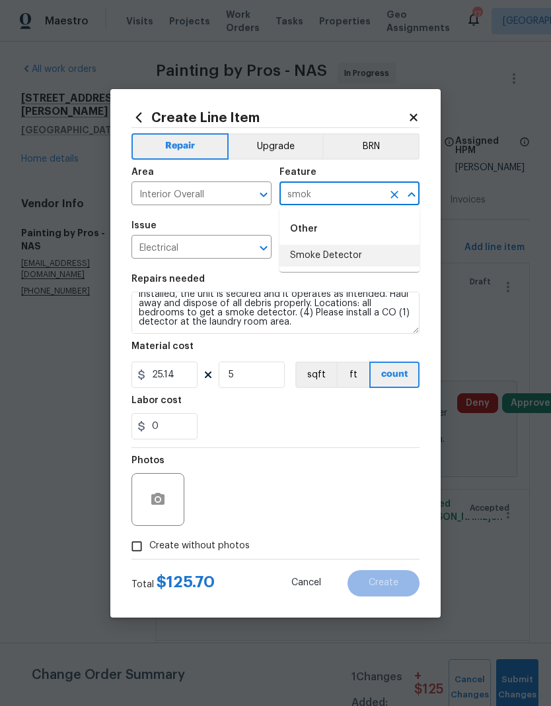
click at [303, 261] on li "Smoke Detector" at bounding box center [349, 256] width 140 height 22
type input "Smoke Detector"
click at [244, 427] on div "0" at bounding box center [275, 426] width 288 height 26
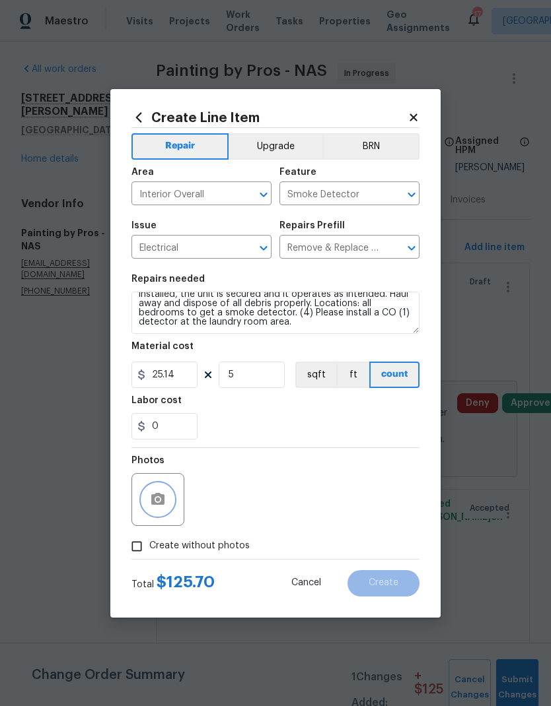
click at [158, 506] on icon "button" at bounding box center [158, 500] width 16 height 16
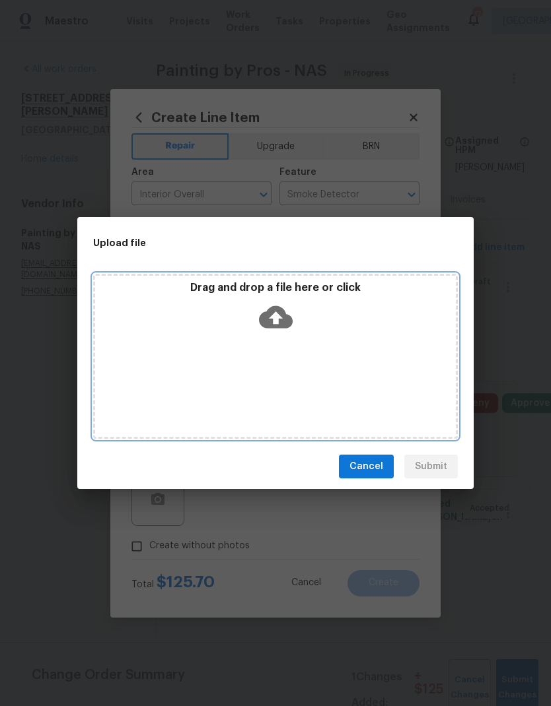
click at [278, 309] on icon at bounding box center [276, 317] width 34 height 22
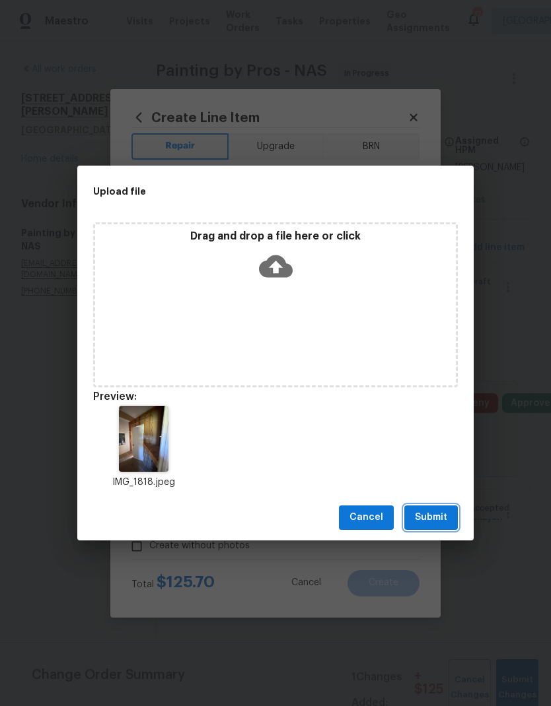
click at [419, 509] on button "Submit" at bounding box center [430, 518] width 53 height 24
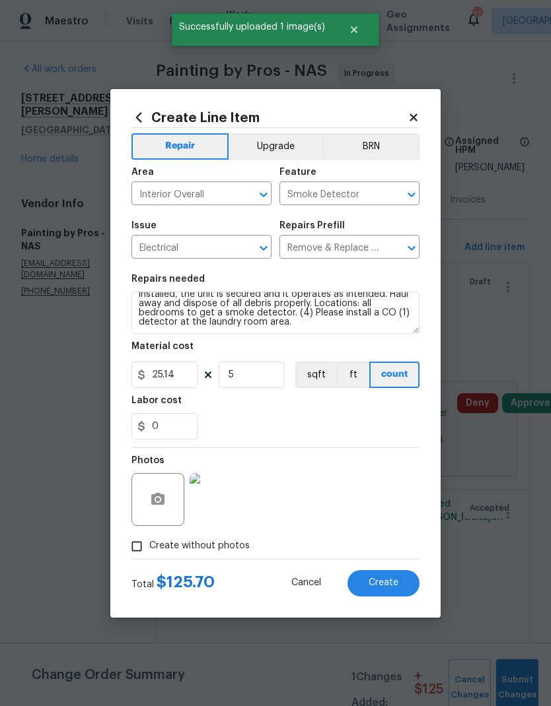
click at [374, 581] on span "Create" at bounding box center [383, 583] width 30 height 10
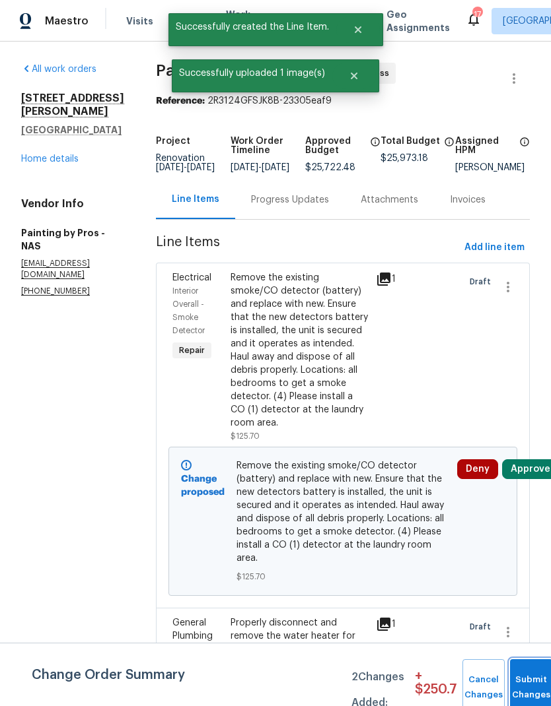
click at [512, 671] on button "Submit Changes" at bounding box center [531, 688] width 42 height 57
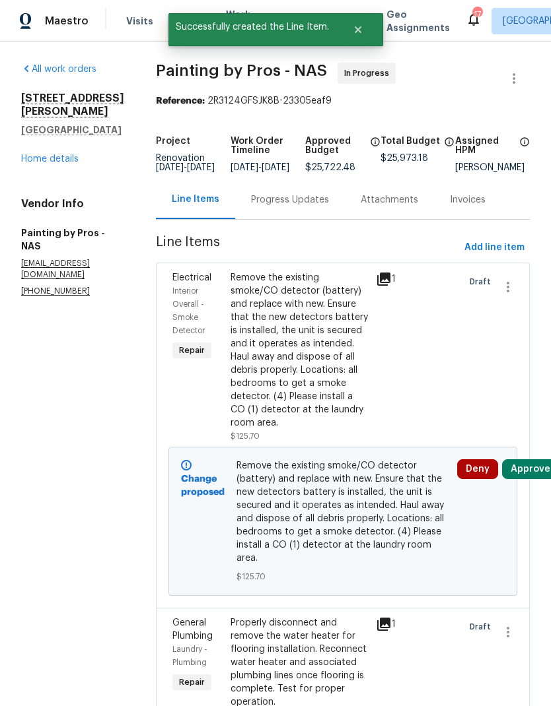
click at [300, 205] on div "Progress Updates" at bounding box center [290, 199] width 78 height 13
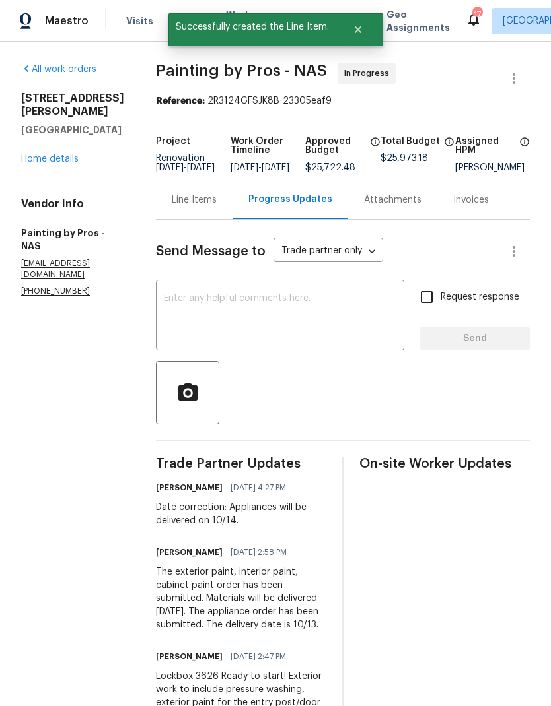
click at [231, 320] on textarea at bounding box center [280, 317] width 232 height 46
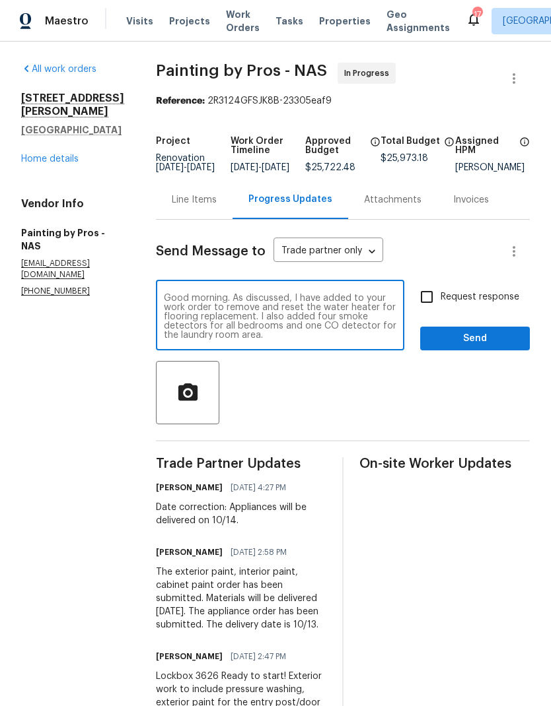
type textarea "Good morning. As discussed, I have added to your work order to remove and reset…"
click at [47, 334] on section "All work orders 1505 Talley Dr Lebanon, TN 37087 Home details Vendor Info Paint…" at bounding box center [72, 618] width 103 height 1111
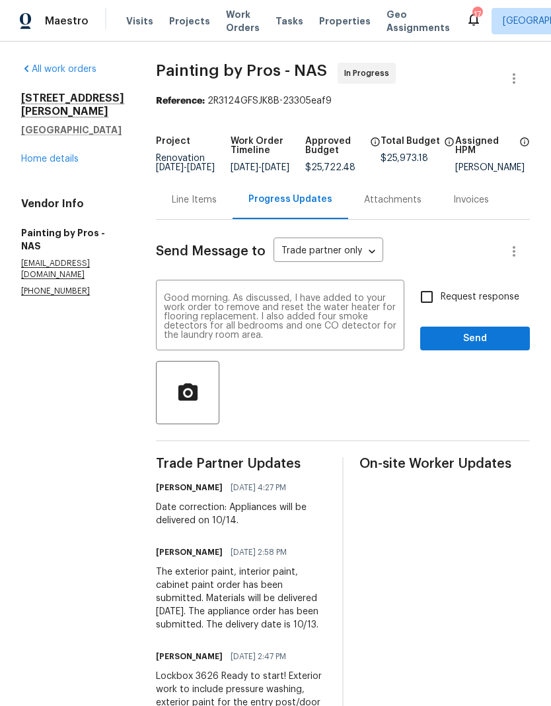
click at [437, 306] on input "Request response" at bounding box center [427, 297] width 28 height 28
checkbox input "true"
click at [442, 347] on span "Send" at bounding box center [474, 339] width 88 height 17
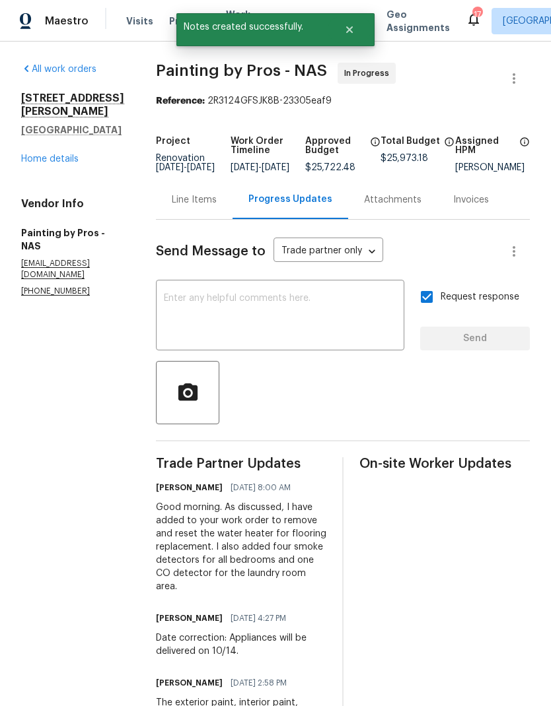
click at [55, 154] on link "Home details" at bounding box center [49, 158] width 57 height 9
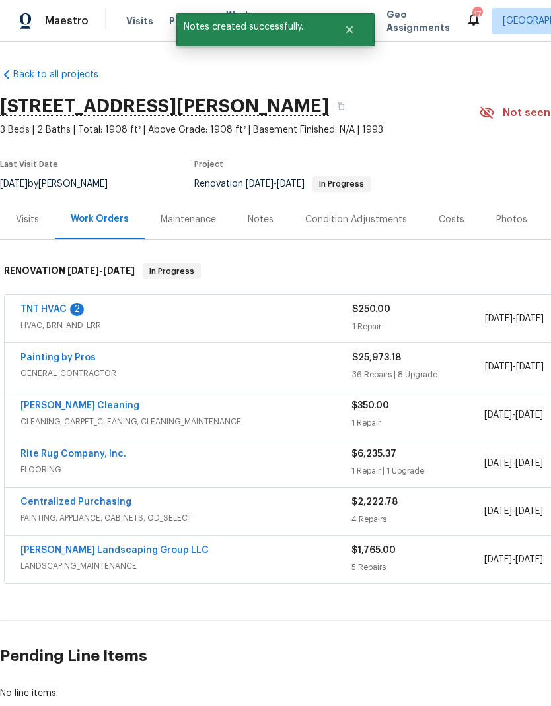
click at [49, 450] on link "Rite Rug Company, Inc." at bounding box center [73, 454] width 106 height 9
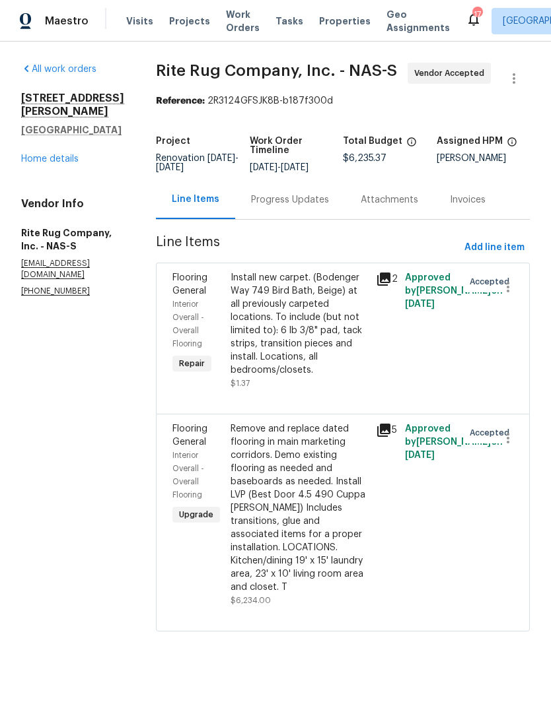
click at [299, 219] on div "Progress Updates" at bounding box center [290, 199] width 110 height 39
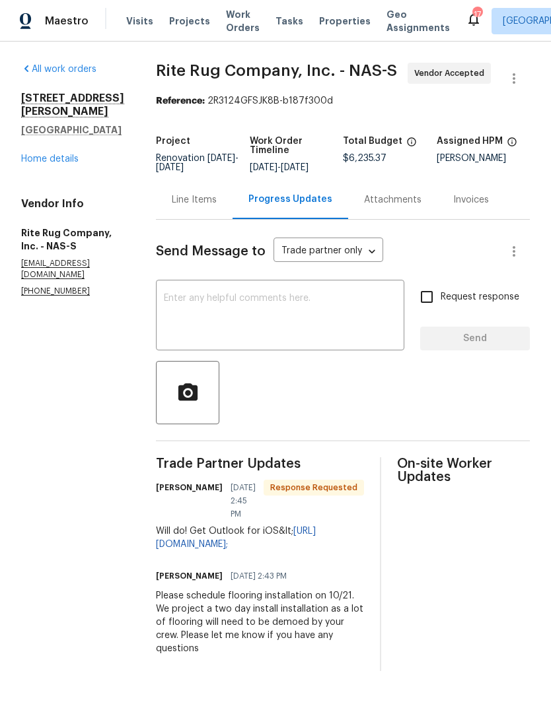
click at [227, 317] on textarea at bounding box center [280, 317] width 232 height 46
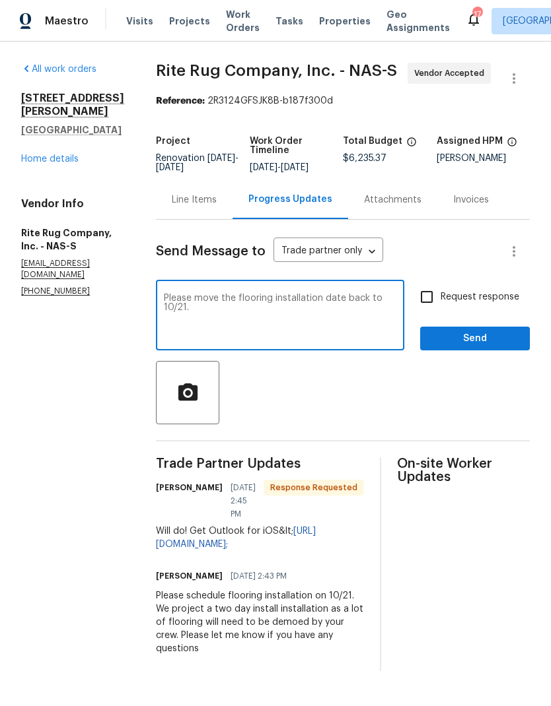
click at [59, 400] on section "All work orders 1505 Talley Dr Lebanon, TN 37087 Home details Vendor Info Rite …" at bounding box center [72, 367] width 103 height 609
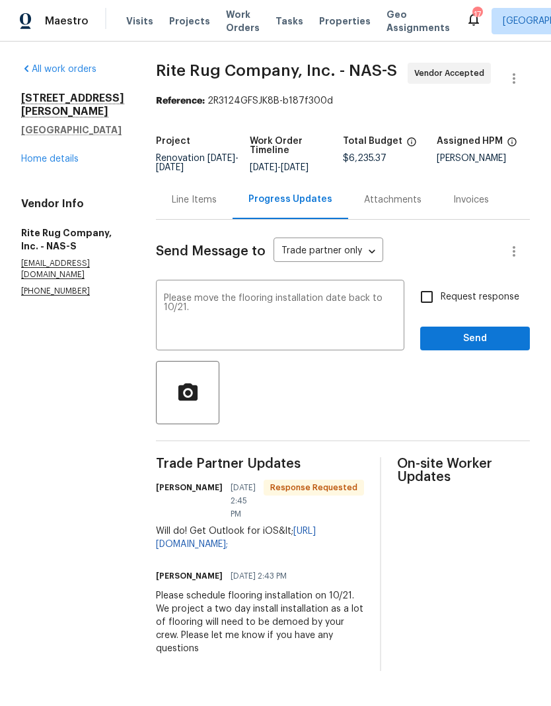
click at [215, 333] on textarea "Please move the flooring installation date back to 10/21." at bounding box center [280, 317] width 232 height 46
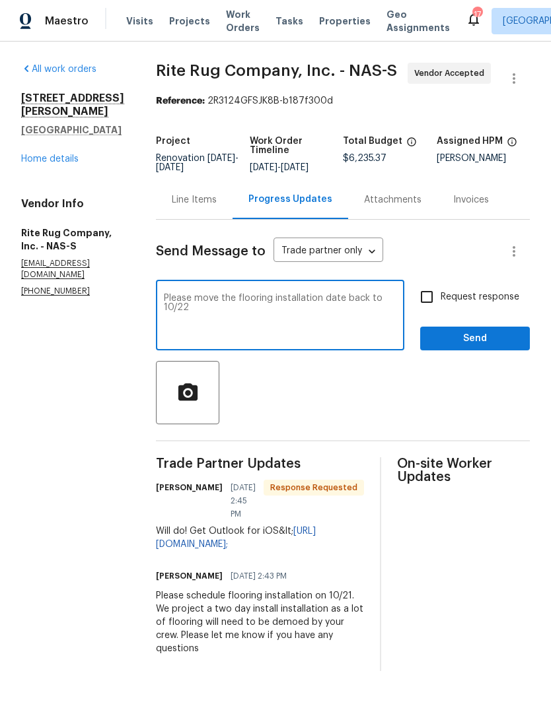
type textarea "Please move the flooring installation date back to 10/22"
click at [67, 392] on section "All work orders 1505 Talley Dr Lebanon, TN 37087 Home details Vendor Info Rite …" at bounding box center [72, 367] width 103 height 609
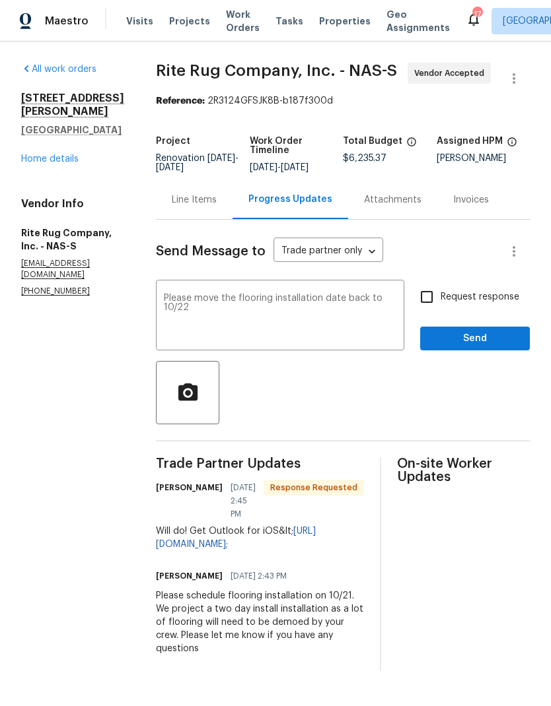
click at [44, 154] on link "Home details" at bounding box center [49, 158] width 57 height 9
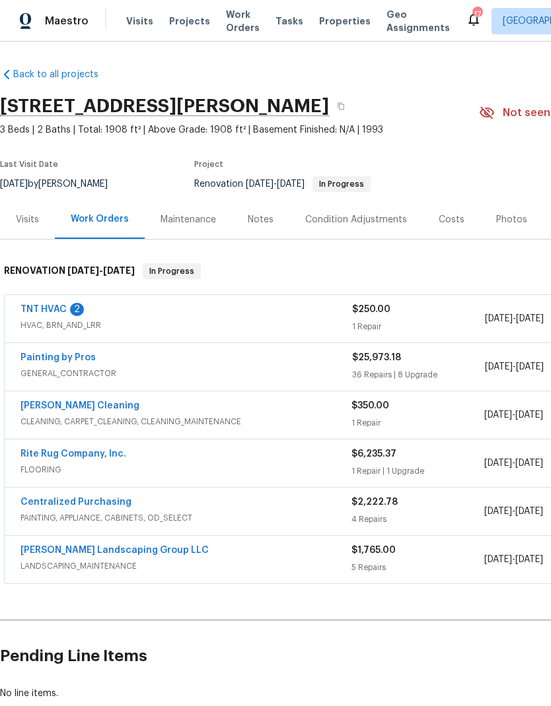
click at [43, 406] on link "Soledad Cleaning" at bounding box center [79, 405] width 119 height 9
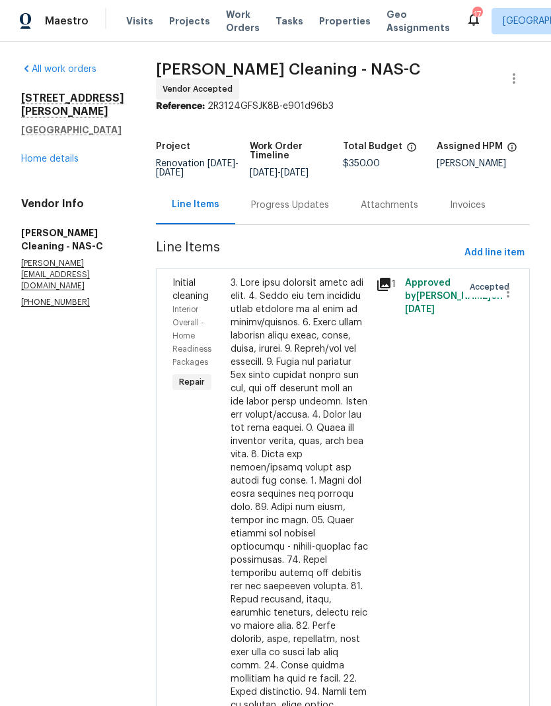
click at [291, 212] on div "Progress Updates" at bounding box center [290, 205] width 78 height 13
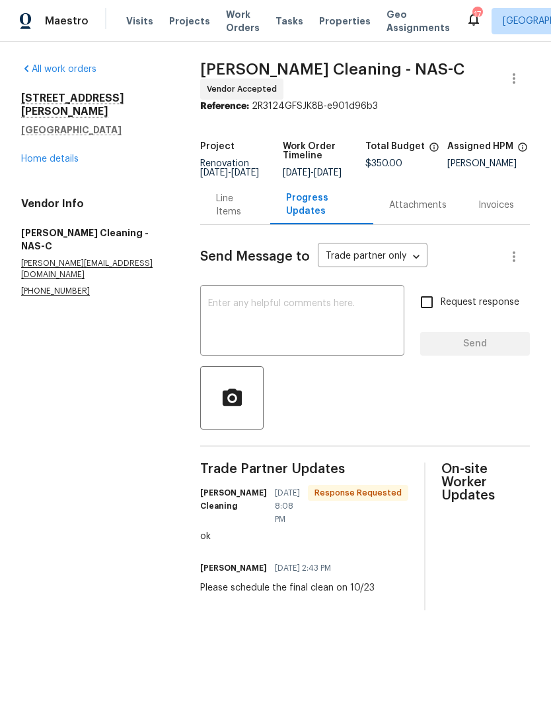
click at [251, 311] on textarea at bounding box center [302, 322] width 188 height 46
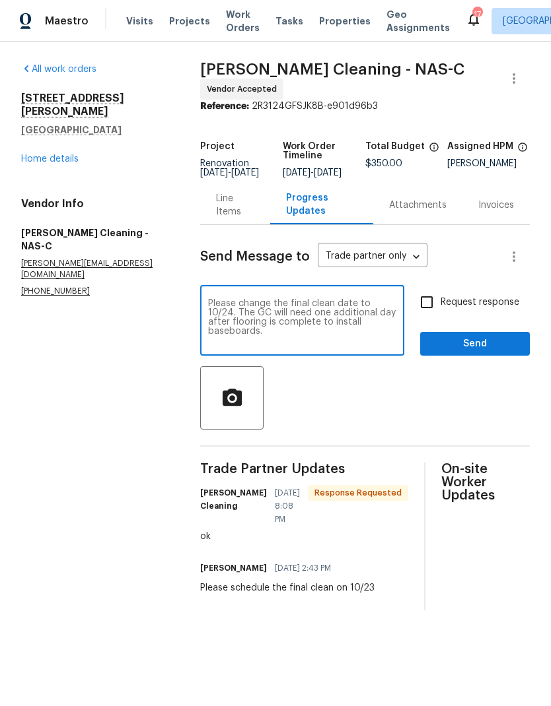
type textarea "Please change the final clean date to 10/24. The GC will need one additional da…"
click at [85, 378] on section "All work orders 1505 Talley Dr Lebanon, TN 37087 Home details Vendor Info Soled…" at bounding box center [94, 337] width 147 height 548
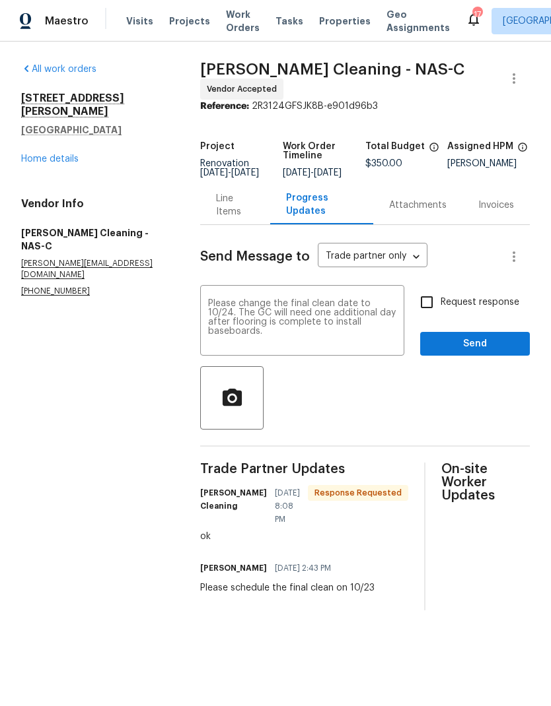
click at [100, 368] on section "All work orders 1505 Talley Dr Lebanon, TN 37087 Home details Vendor Info Soled…" at bounding box center [94, 337] width 147 height 548
click at [439, 312] on input "Request response" at bounding box center [427, 303] width 28 height 28
checkbox input "true"
click at [455, 339] on button "Send" at bounding box center [475, 344] width 110 height 24
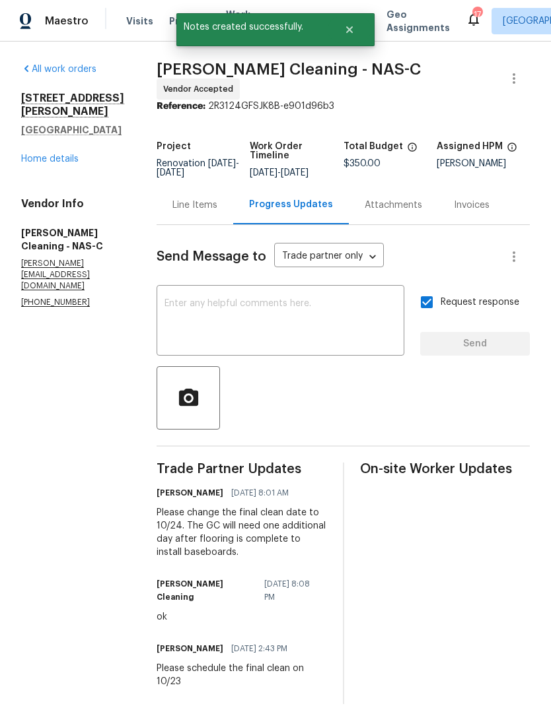
click at [61, 154] on link "Home details" at bounding box center [49, 158] width 57 height 9
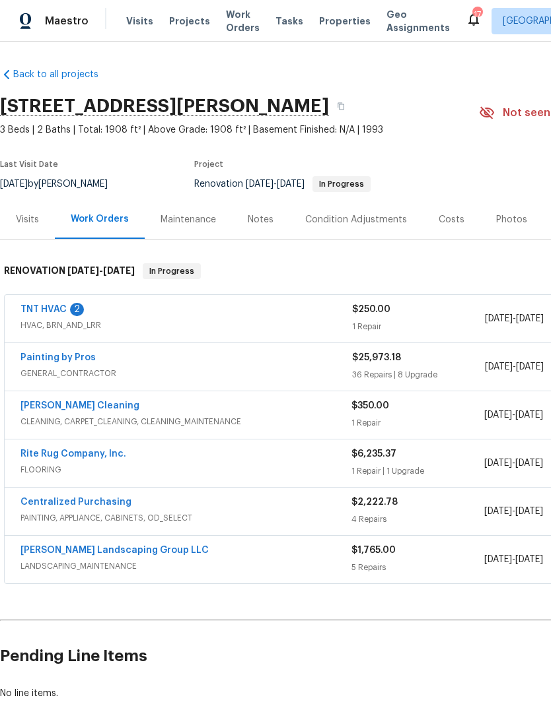
click at [69, 358] on link "Painting by Pros" at bounding box center [57, 357] width 75 height 9
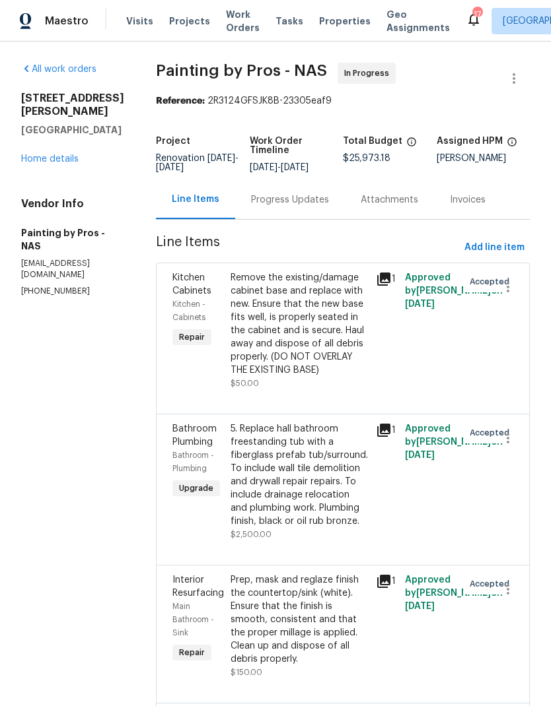
click at [299, 199] on div "Progress Updates" at bounding box center [290, 199] width 110 height 39
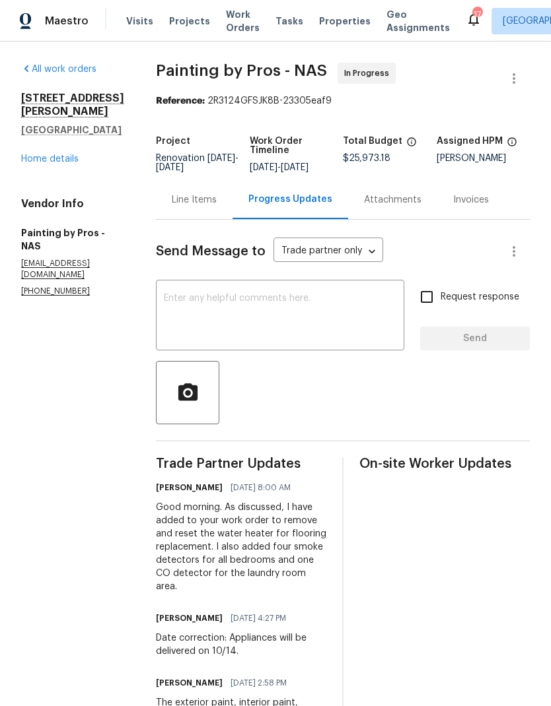
click at [221, 331] on textarea at bounding box center [280, 317] width 232 height 46
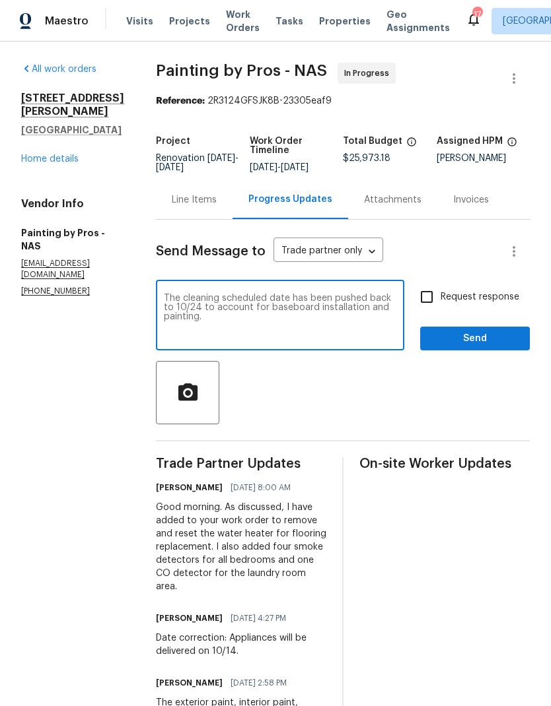
type textarea "The cleaning scheduled date has been pushed back to 10/24 to account for basebo…"
click at [68, 347] on section "All work orders 1505 Talley Dr Lebanon, TN 37087 Home details Vendor Info Paint…" at bounding box center [72, 683] width 103 height 1241
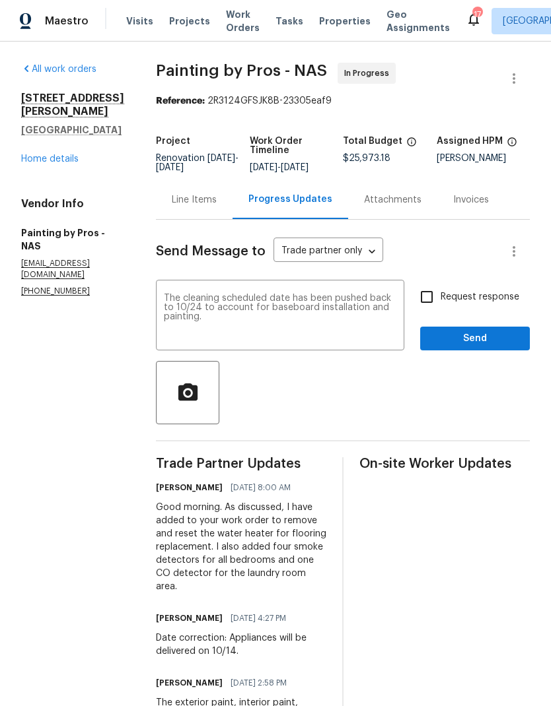
click at [436, 308] on input "Request response" at bounding box center [427, 297] width 28 height 28
checkbox input "true"
click at [454, 341] on span "Send" at bounding box center [474, 339] width 88 height 17
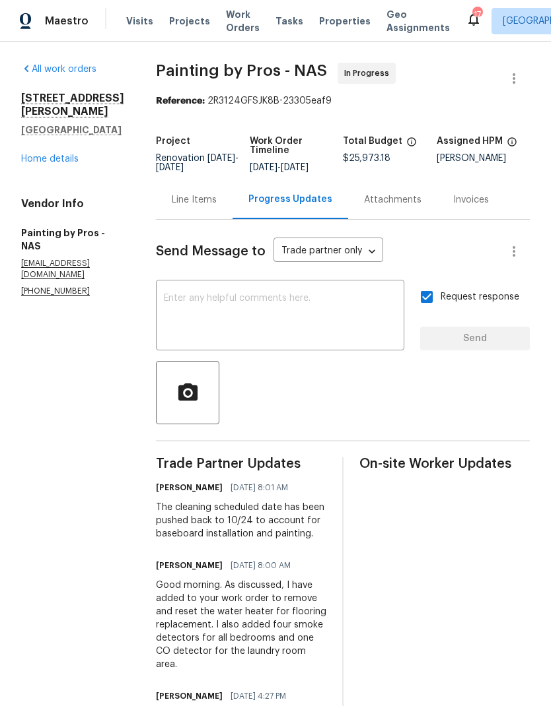
click at [45, 154] on link "Home details" at bounding box center [49, 158] width 57 height 9
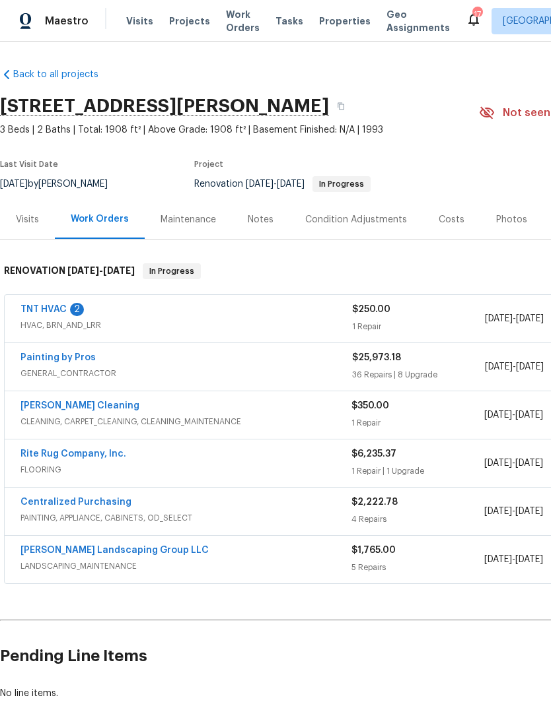
click at [257, 217] on div "Notes" at bounding box center [261, 219] width 26 height 13
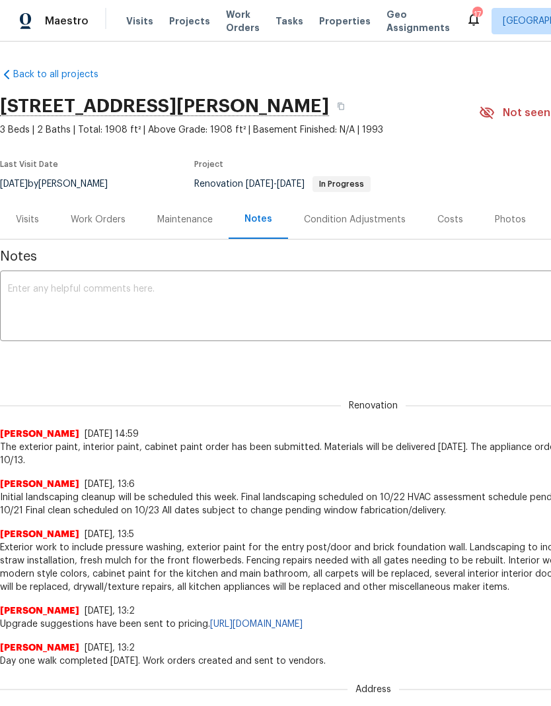
click at [67, 310] on textarea at bounding box center [373, 308] width 730 height 46
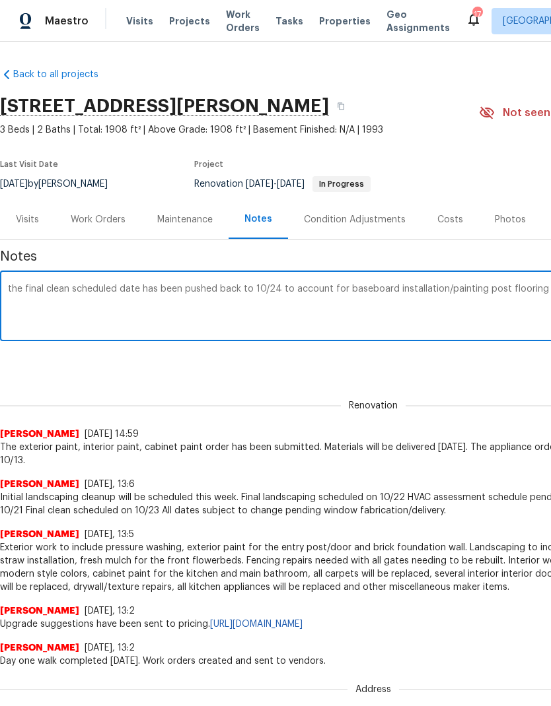
scroll to position [0, 195]
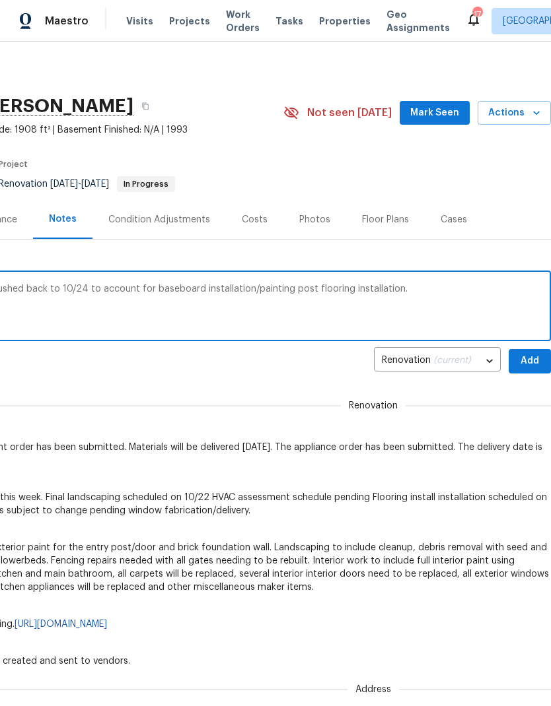
type textarea "The final clean scheduled date has been pushed back to 10/24 to account for bas…"
click at [167, 363] on div "Renovation (current) 70ba45bc-fe91-44ef-8bb7-060e94eaa211 ​ Add" at bounding box center [178, 361] width 746 height 24
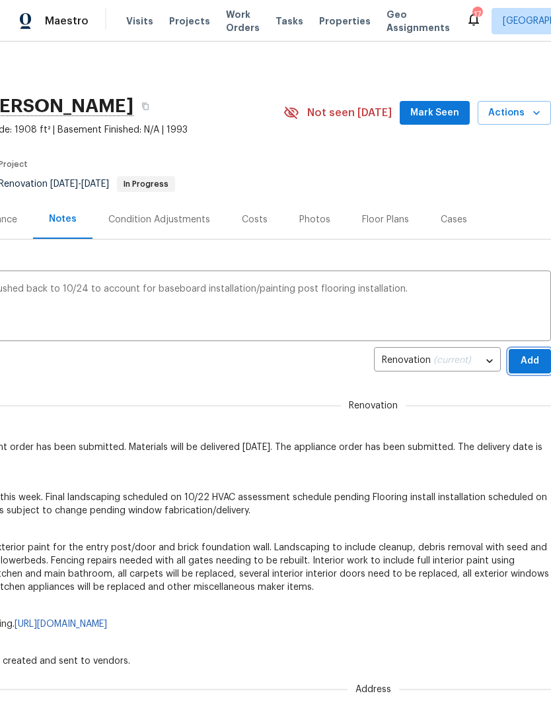
click at [531, 355] on span "Add" at bounding box center [529, 361] width 21 height 17
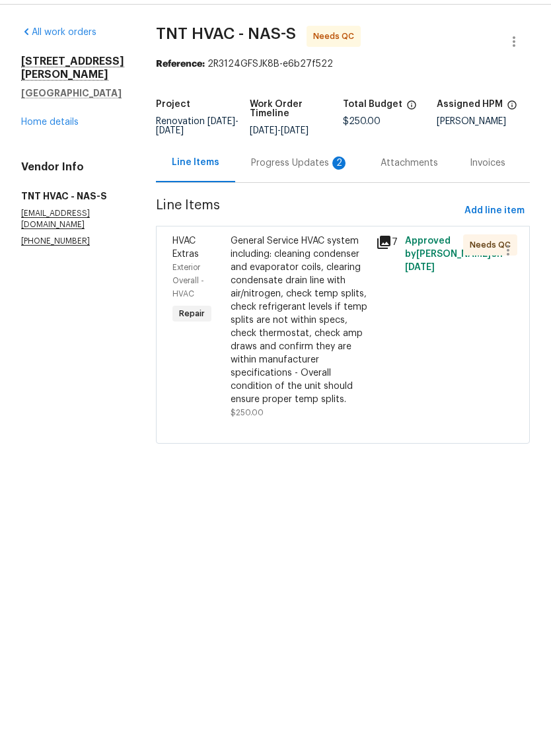
click at [289, 193] on div "Progress Updates 2" at bounding box center [300, 199] width 98 height 13
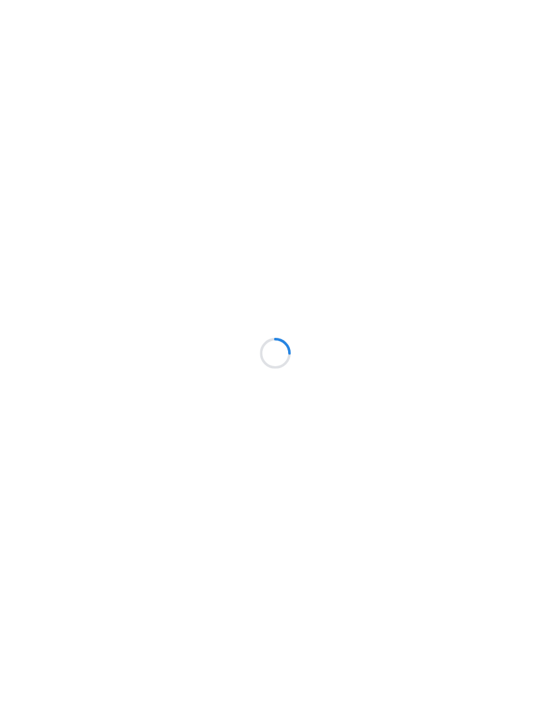
scroll to position [37, 0]
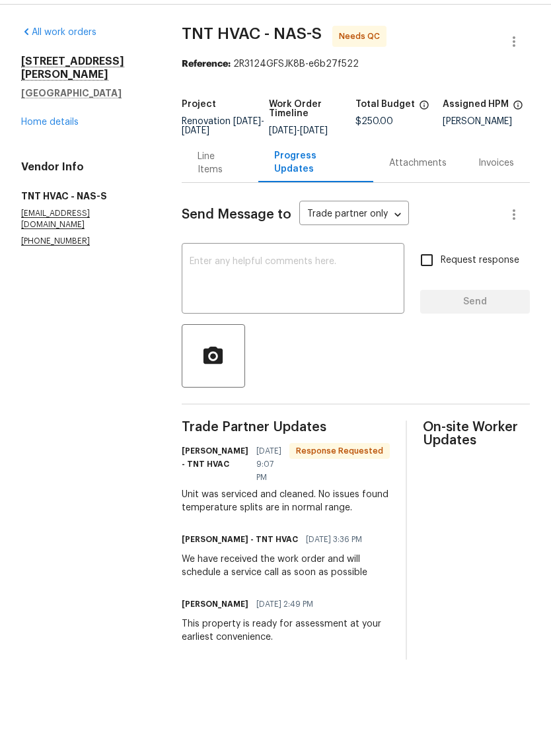
click at [341, 294] on textarea at bounding box center [292, 317] width 207 height 46
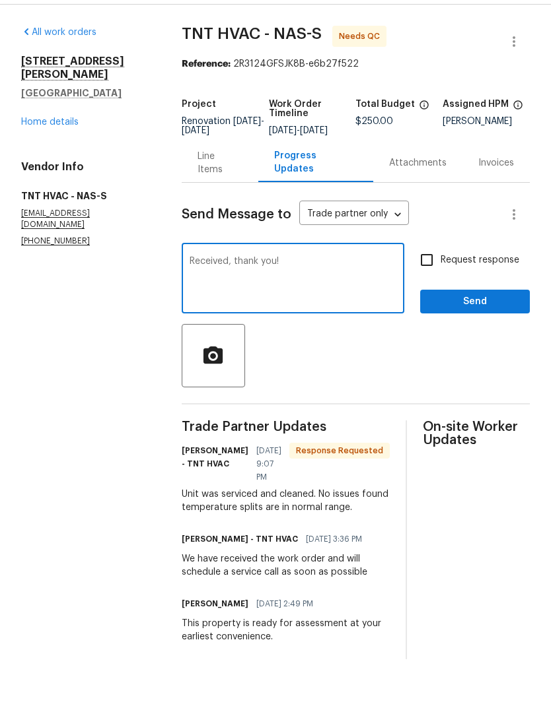
type textarea "Received, thank you!"
click at [408, 386] on div at bounding box center [356, 392] width 348 height 63
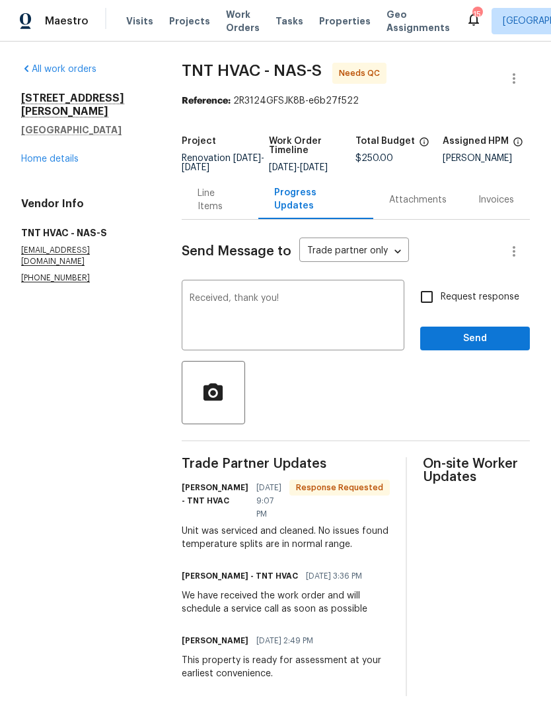
click at [437, 283] on input "Request response" at bounding box center [427, 297] width 28 height 28
checkbox input "true"
click at [459, 331] on span "Send" at bounding box center [474, 339] width 88 height 17
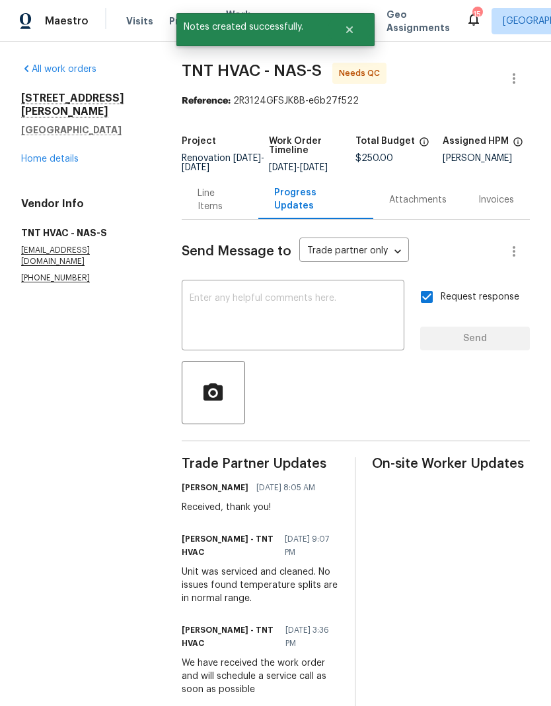
click at [238, 197] on div "Line Items" at bounding box center [220, 199] width 77 height 39
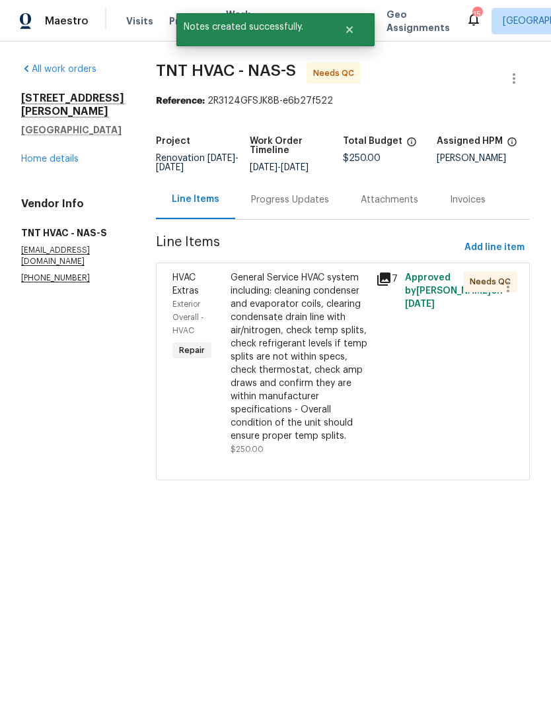
click at [304, 302] on div "General Service HVAC system including: cleaning condenser and evaporator coils,…" at bounding box center [298, 357] width 137 height 172
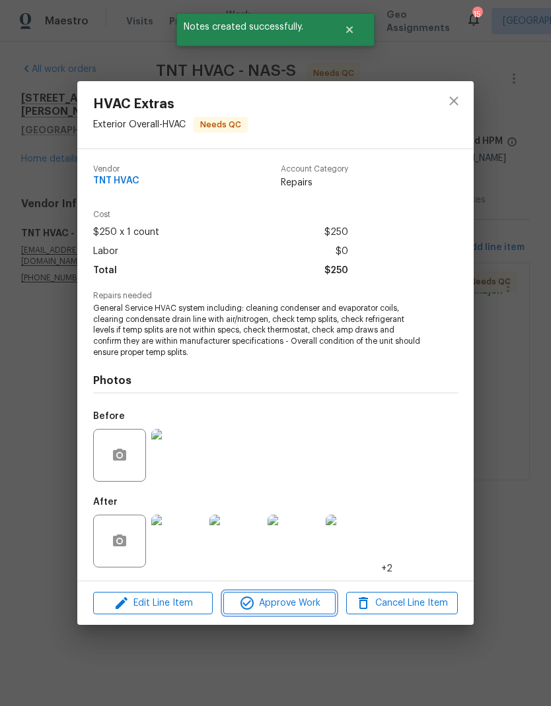
click at [278, 601] on span "Approve Work" at bounding box center [279, 604] width 104 height 17
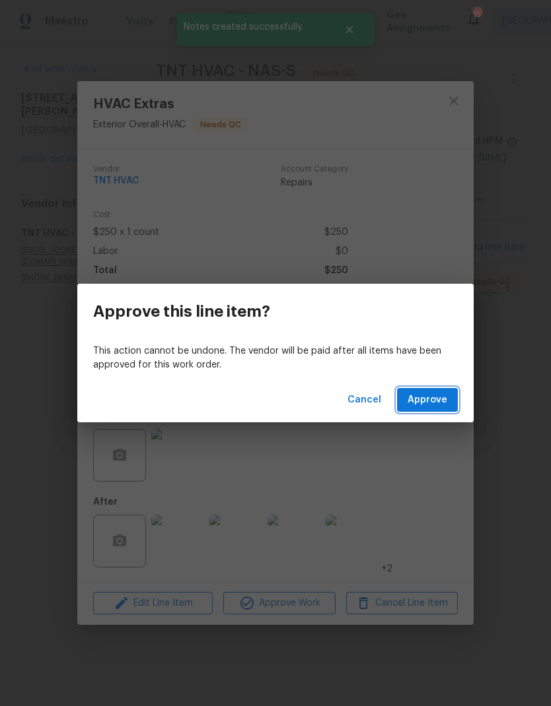
click at [414, 405] on span "Approve" at bounding box center [427, 400] width 40 height 17
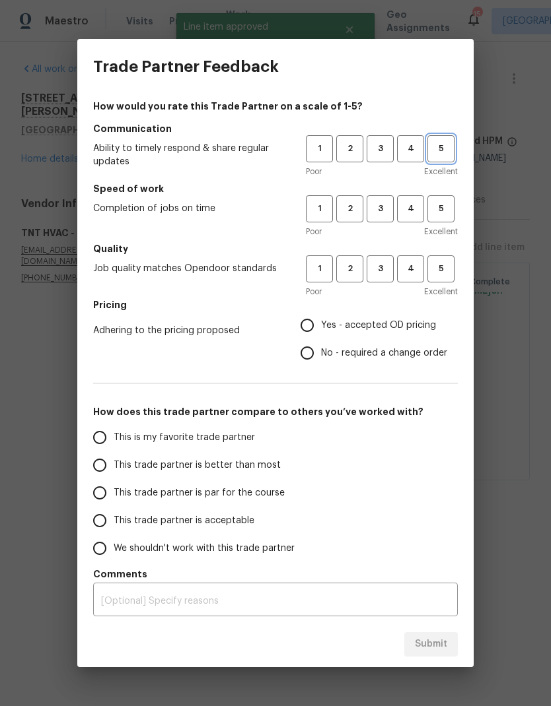
click at [448, 145] on span "5" at bounding box center [440, 148] width 24 height 15
click at [444, 203] on span "5" at bounding box center [440, 208] width 24 height 15
click at [444, 275] on span "5" at bounding box center [440, 268] width 24 height 15
click at [312, 329] on input "Yes - accepted OD pricing" at bounding box center [307, 326] width 28 height 28
radio input "true"
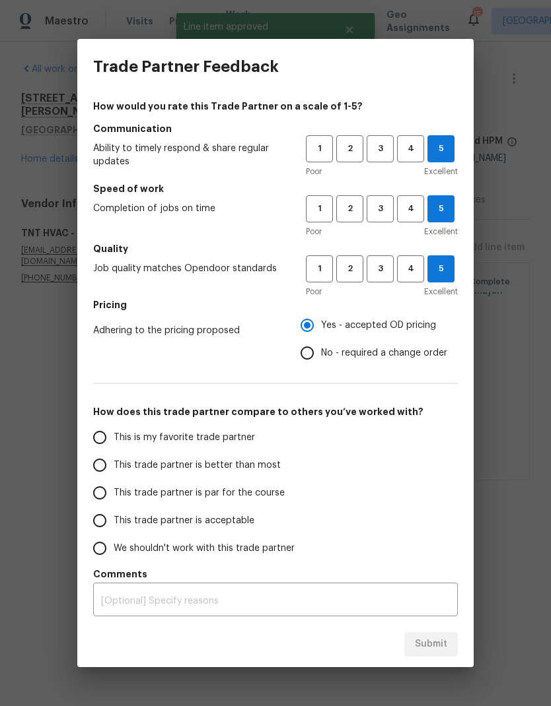
click at [103, 435] on input "This is my favorite trade partner" at bounding box center [100, 438] width 28 height 28
click at [421, 649] on span "Submit" at bounding box center [431, 644] width 32 height 17
radio input "true"
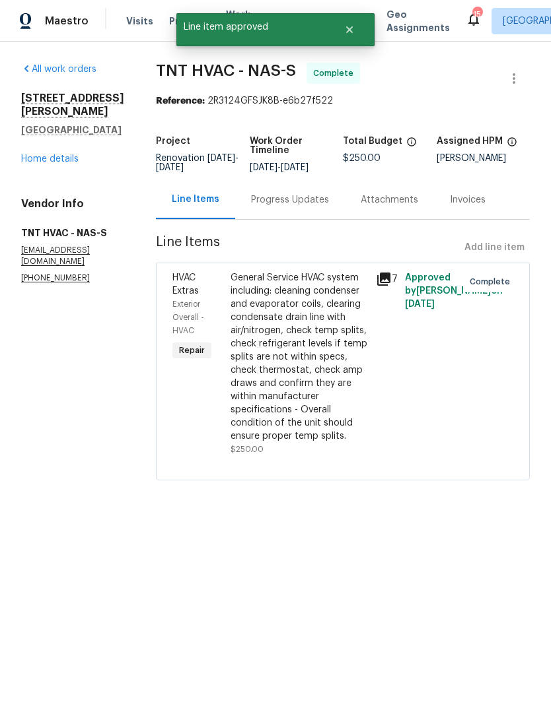
radio input "false"
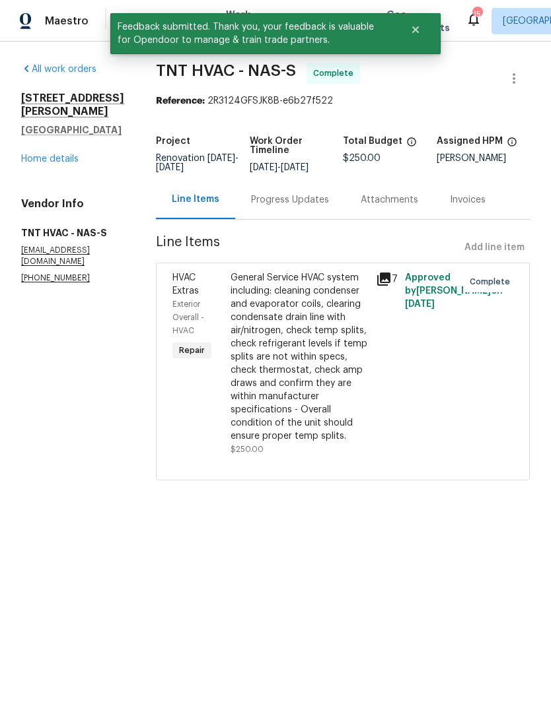
click at [310, 341] on div "General Service HVAC system including: cleaning condenser and evaporator coils,…" at bounding box center [298, 357] width 137 height 172
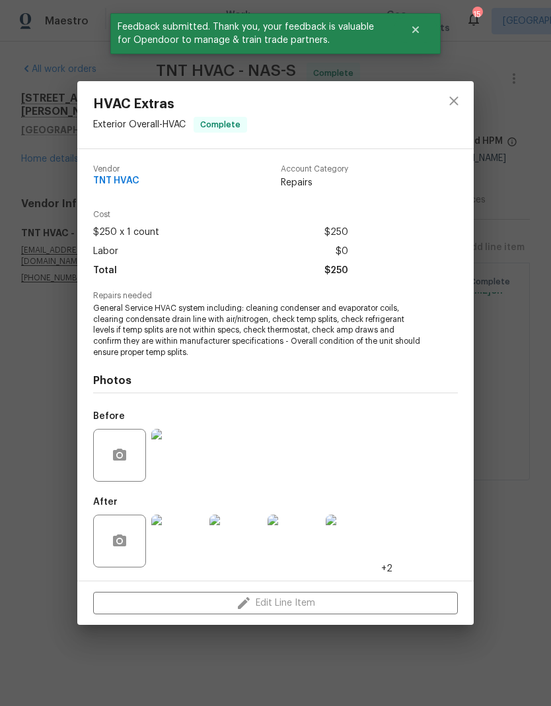
click at [178, 556] on img at bounding box center [177, 541] width 53 height 53
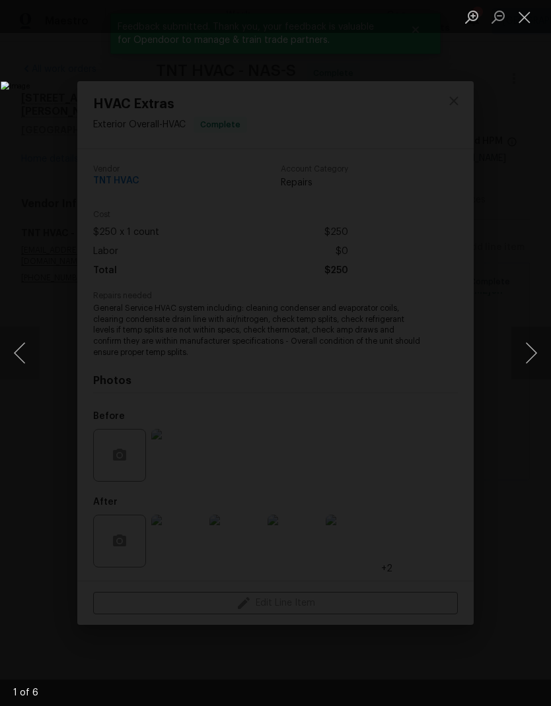
click at [518, 348] on button "Next image" at bounding box center [531, 353] width 40 height 53
click at [524, 347] on button "Next image" at bounding box center [531, 353] width 40 height 53
click at [530, 338] on button "Next image" at bounding box center [531, 353] width 40 height 53
click at [524, 25] on button "Close lightbox" at bounding box center [524, 16] width 26 height 23
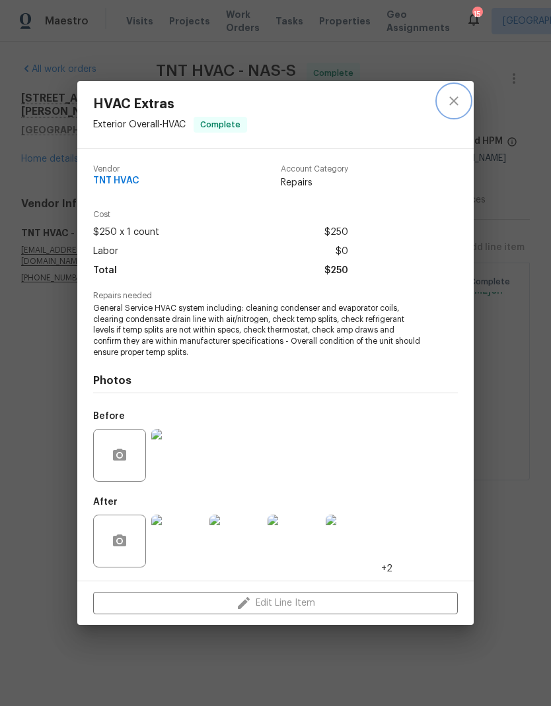
click at [465, 96] on button "close" at bounding box center [454, 101] width 32 height 32
